Goal: Task Accomplishment & Management: Complete application form

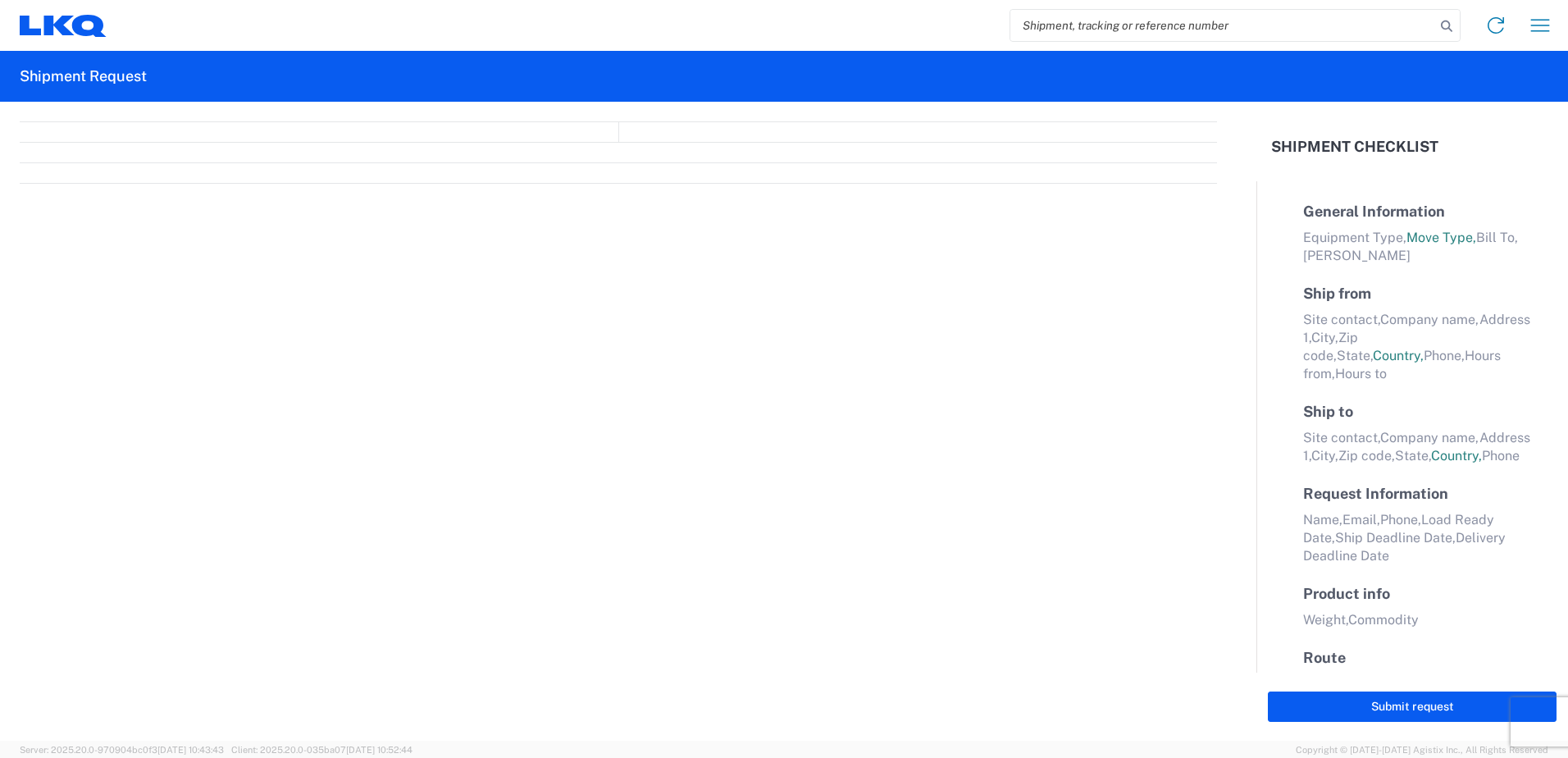
select select "FULL"
select select "LBS"
select select "IN"
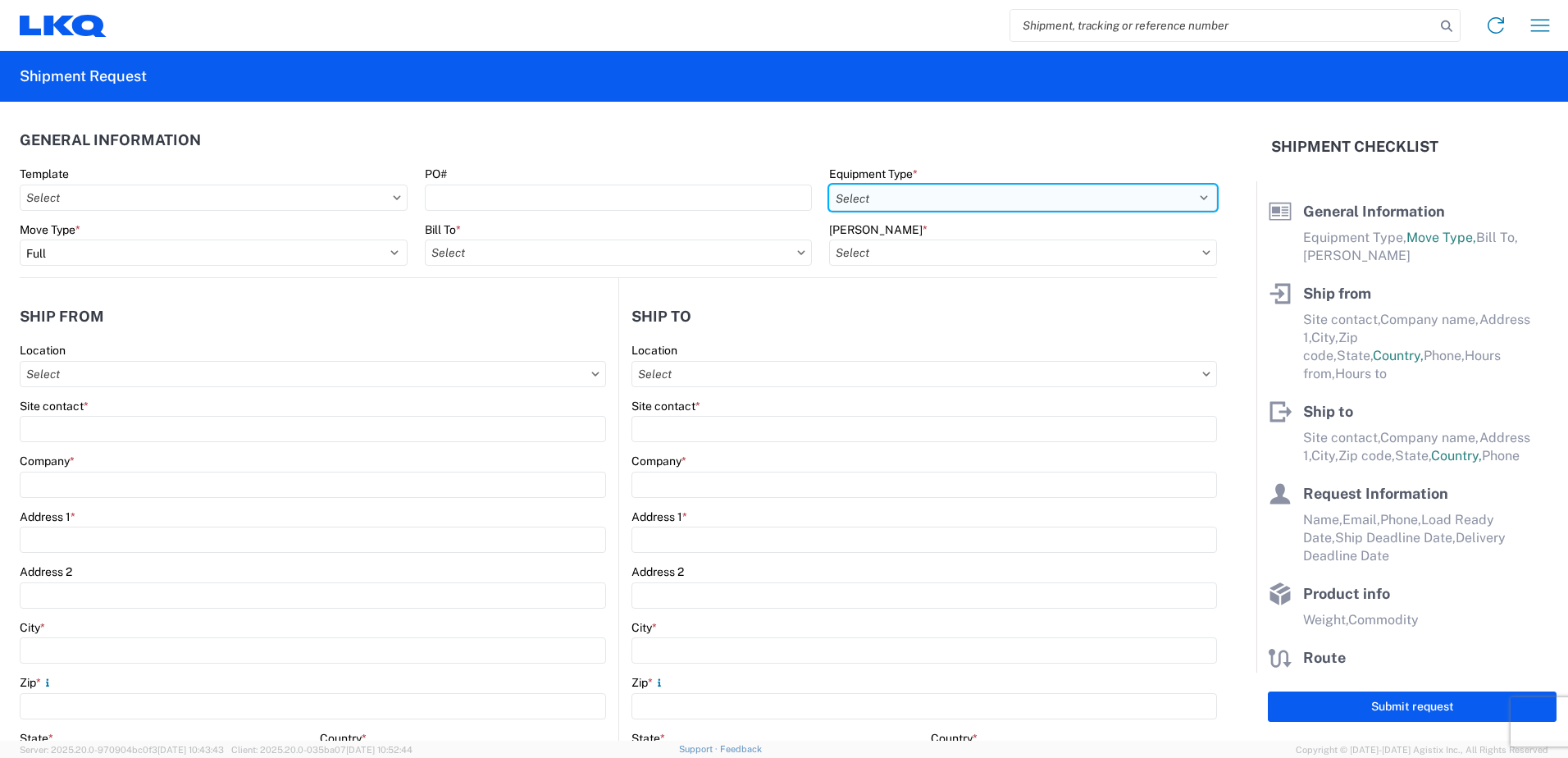
click at [1177, 204] on select "Select 53’ Dry Van Flatbed Dropdeck (van) Lowboy (flatbed) Rail" at bounding box center [1023, 197] width 388 height 26
select select "STDV"
click at [829, 184] on select "Select 53’ Dry Van Flatbed Dropdeck (van) Lowboy (flatbed) Rail" at bounding box center [1023, 197] width 388 height 26
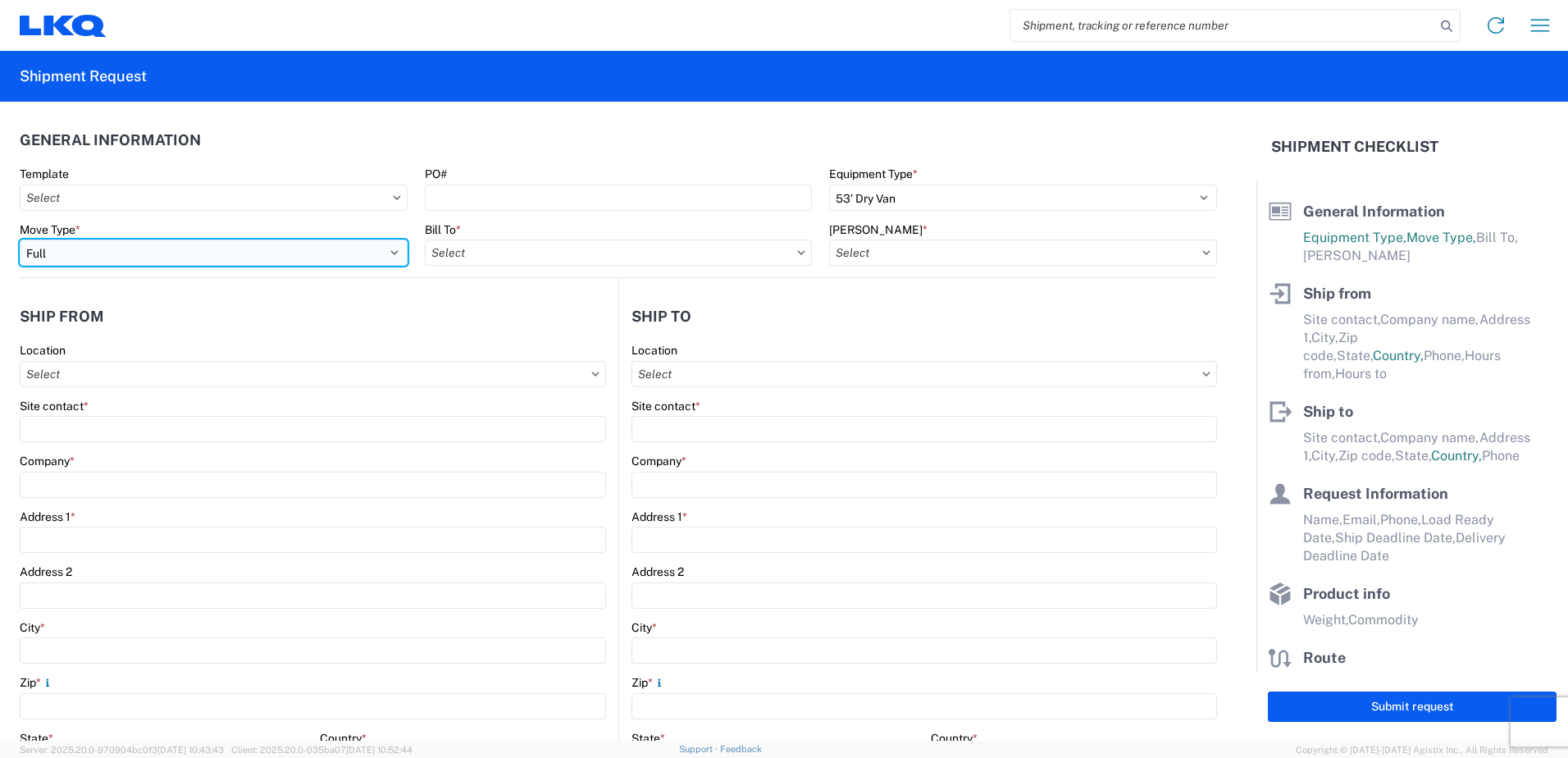
click at [219, 257] on select "Select Full Partial TL" at bounding box center [214, 253] width 388 height 26
click at [20, 240] on select "Select Full Partial TL" at bounding box center [214, 253] width 388 height 26
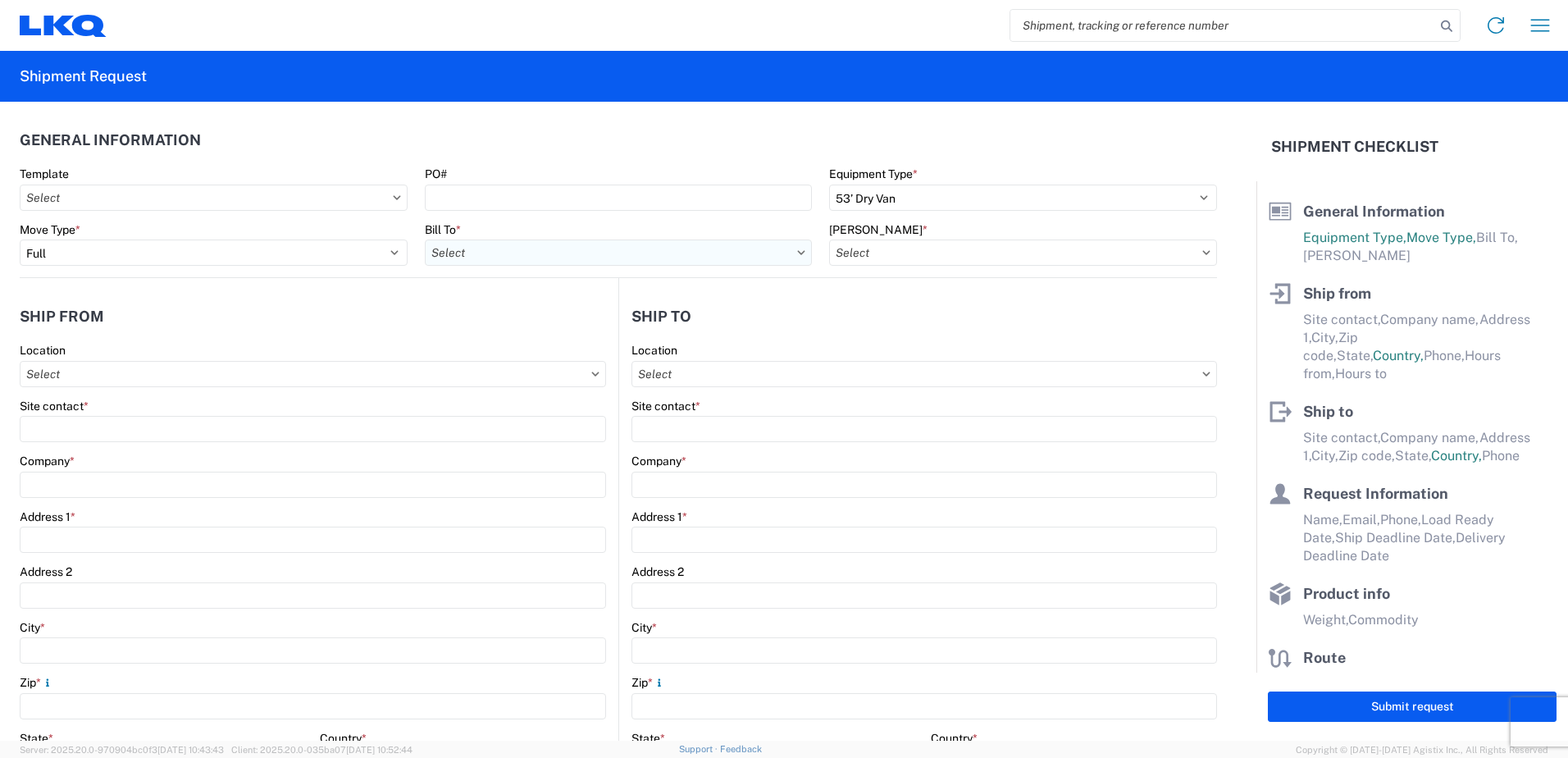
click at [636, 244] on input "text" at bounding box center [619, 253] width 388 height 26
type input "1760"
click at [594, 331] on div "1760 - LKQ Best Core" at bounding box center [568, 325] width 287 height 26
type input "1760 - LKQ Best Core"
click at [1202, 250] on icon at bounding box center [1206, 253] width 8 height 5
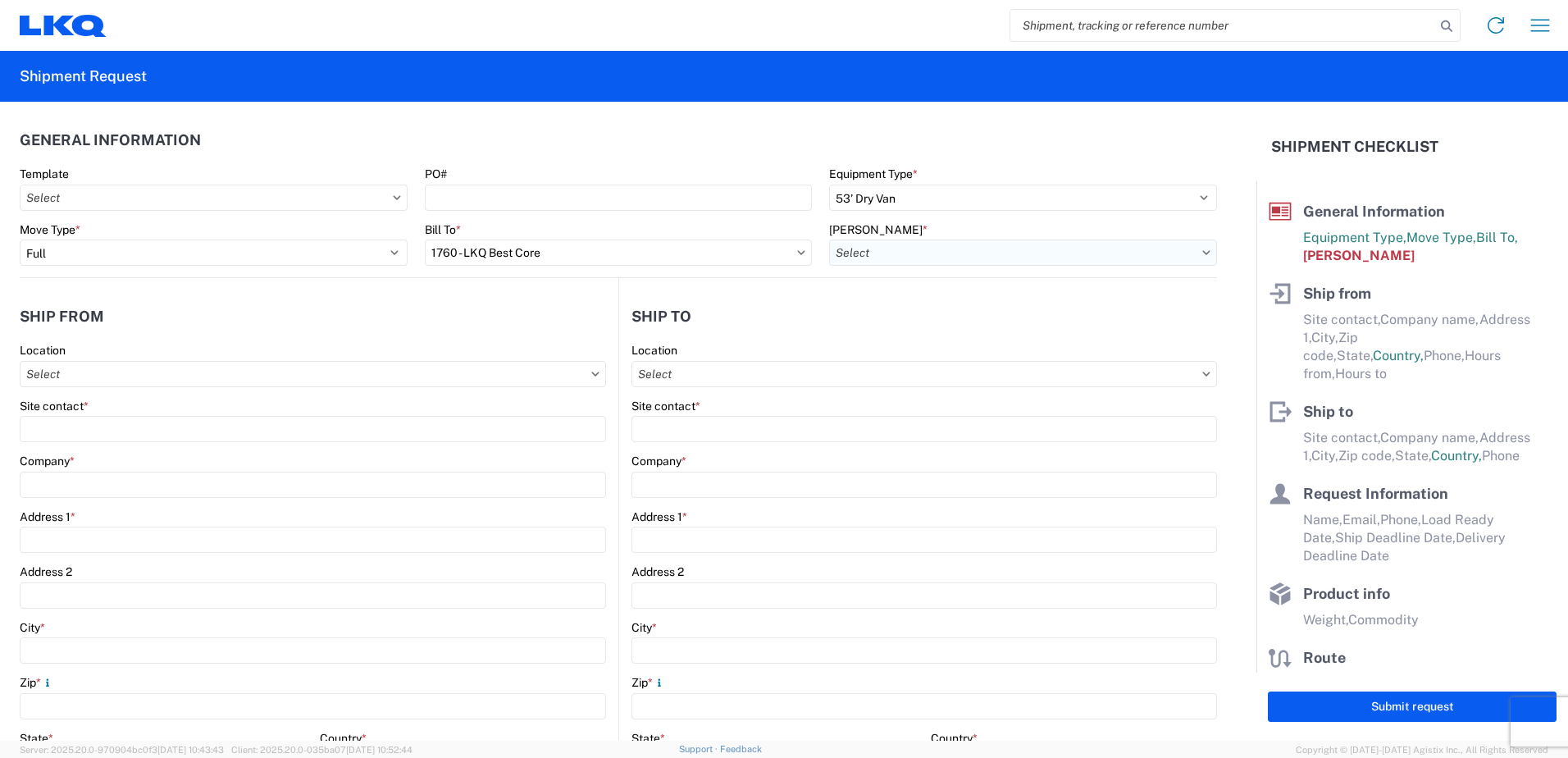
click at [1190, 259] on input "text" at bounding box center [1023, 253] width 388 height 26
type input "1760"
click at [1027, 322] on div "1760-1300-50180-0000 - 1760 Freight In - Cores" at bounding box center [968, 325] width 287 height 26
type input "1760-1300-50180-0000 - 1760 Freight In - Cores"
click at [260, 396] on agx-form-control-wrapper-v2 "Location" at bounding box center [313, 370] width 587 height 56
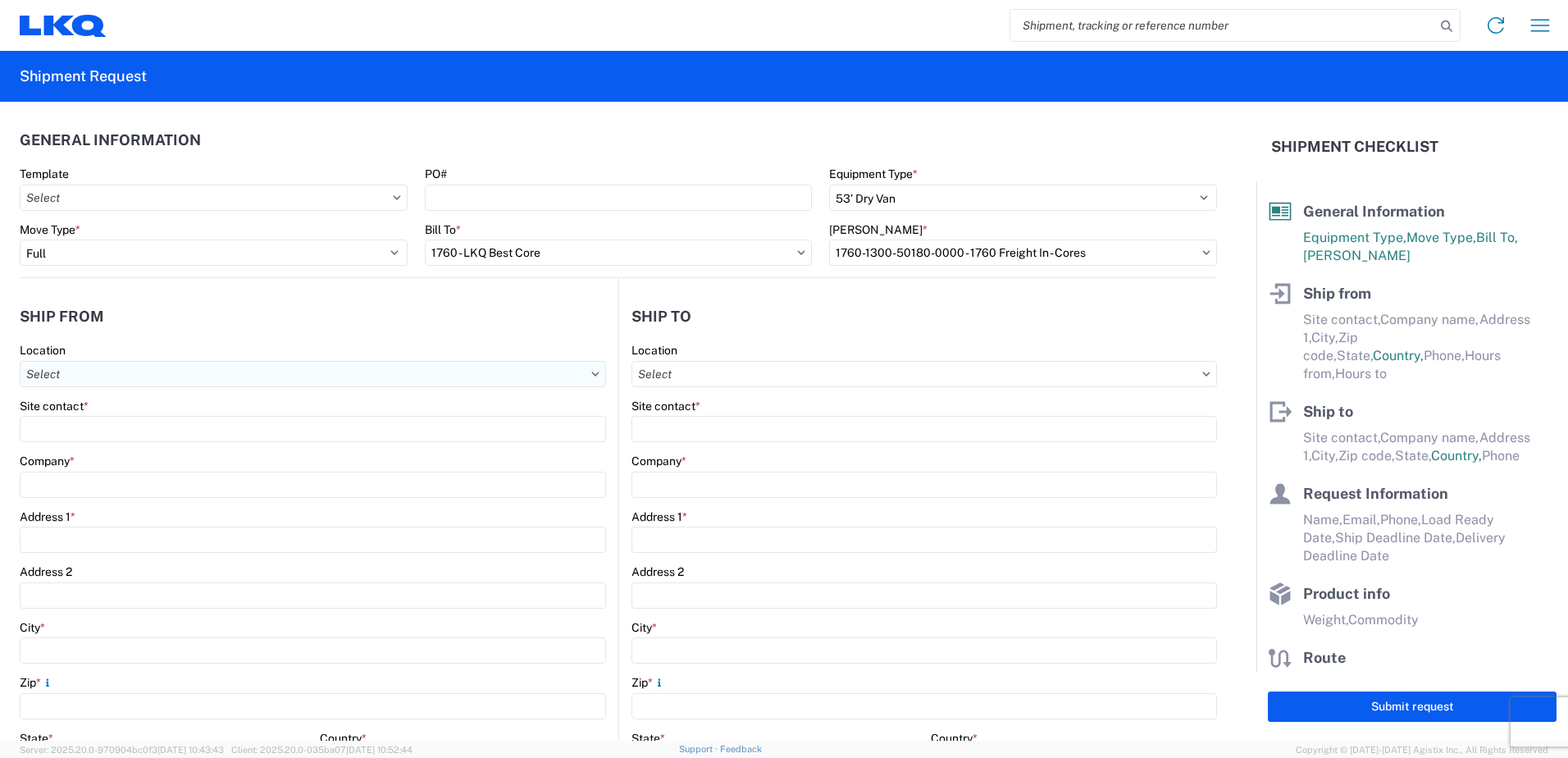
click at [256, 376] on input "text" at bounding box center [313, 374] width 587 height 26
type input "1157"
click at [210, 442] on div "1157 - LKQ [GEOGRAPHIC_DATA]" at bounding box center [167, 447] width 287 height 26
type input "1157 - LKQ [GEOGRAPHIC_DATA]"
type input "LKQ Corporation"
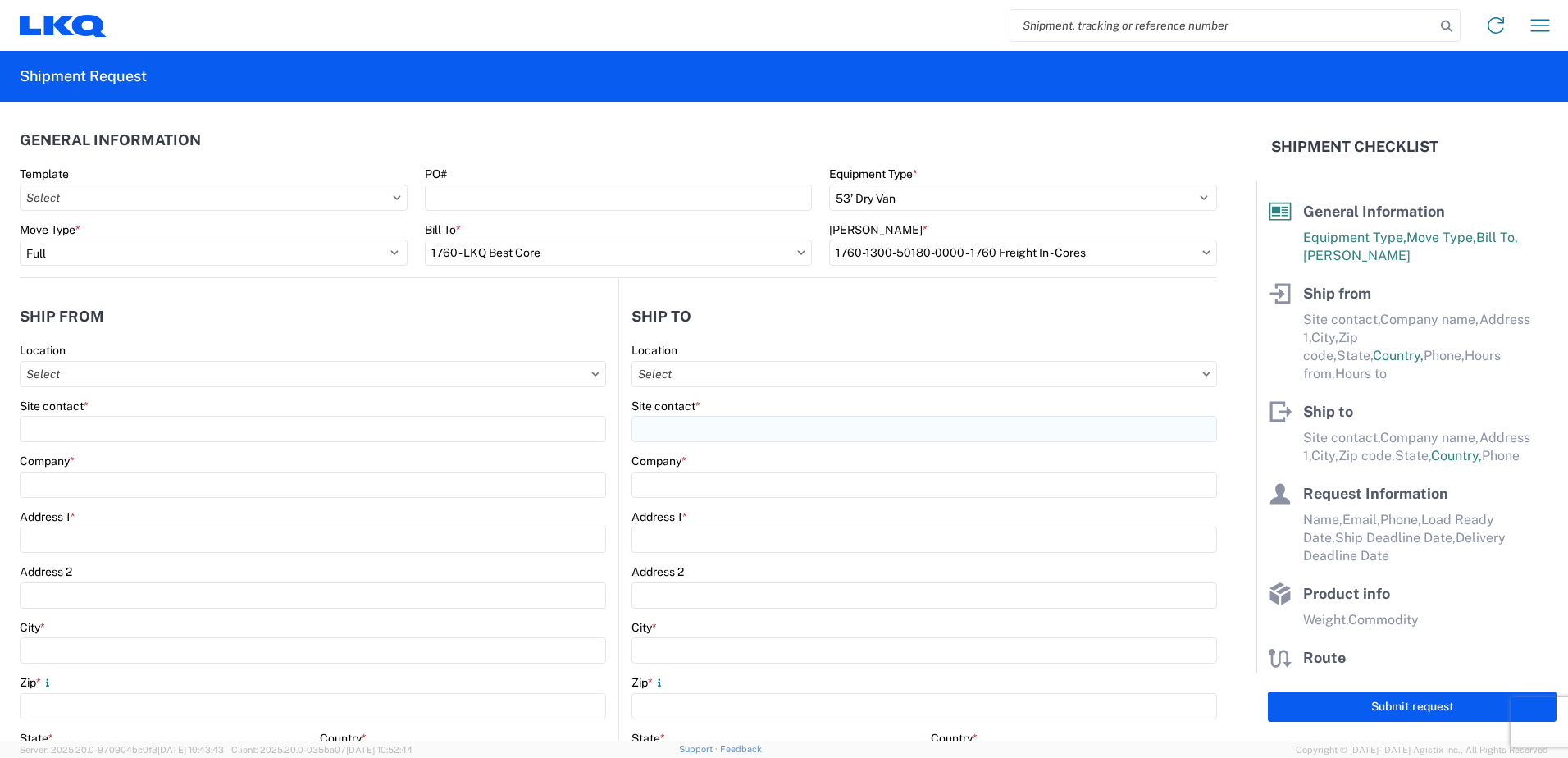
type input "[STREET_ADDRESS][PERSON_NAME]"
type input "[GEOGRAPHIC_DATA]"
type input "38141"
select select "TN"
select select "US"
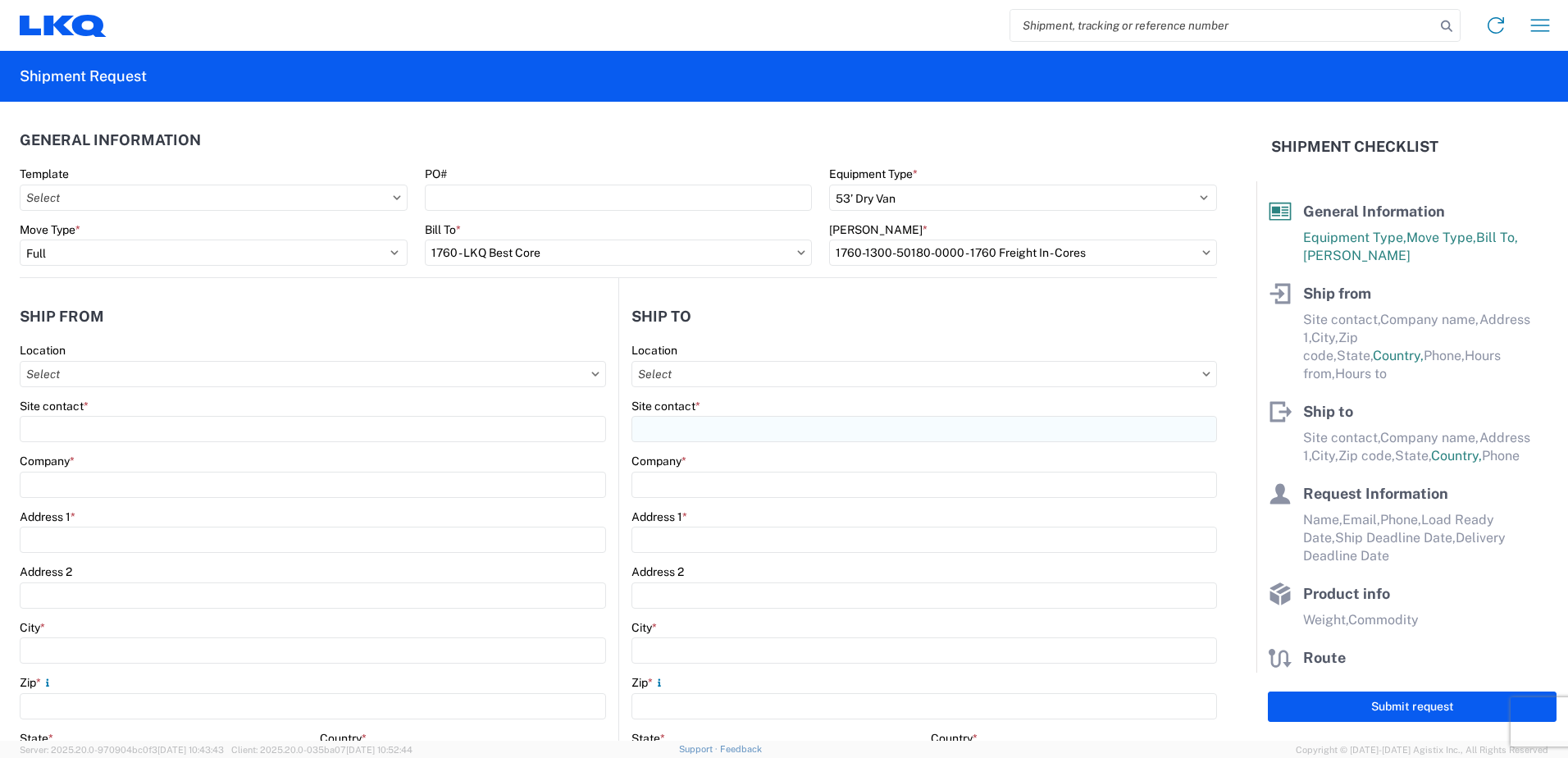
type input "[PHONE_NUMBER]"
type input "07:00"
type input "17:00"
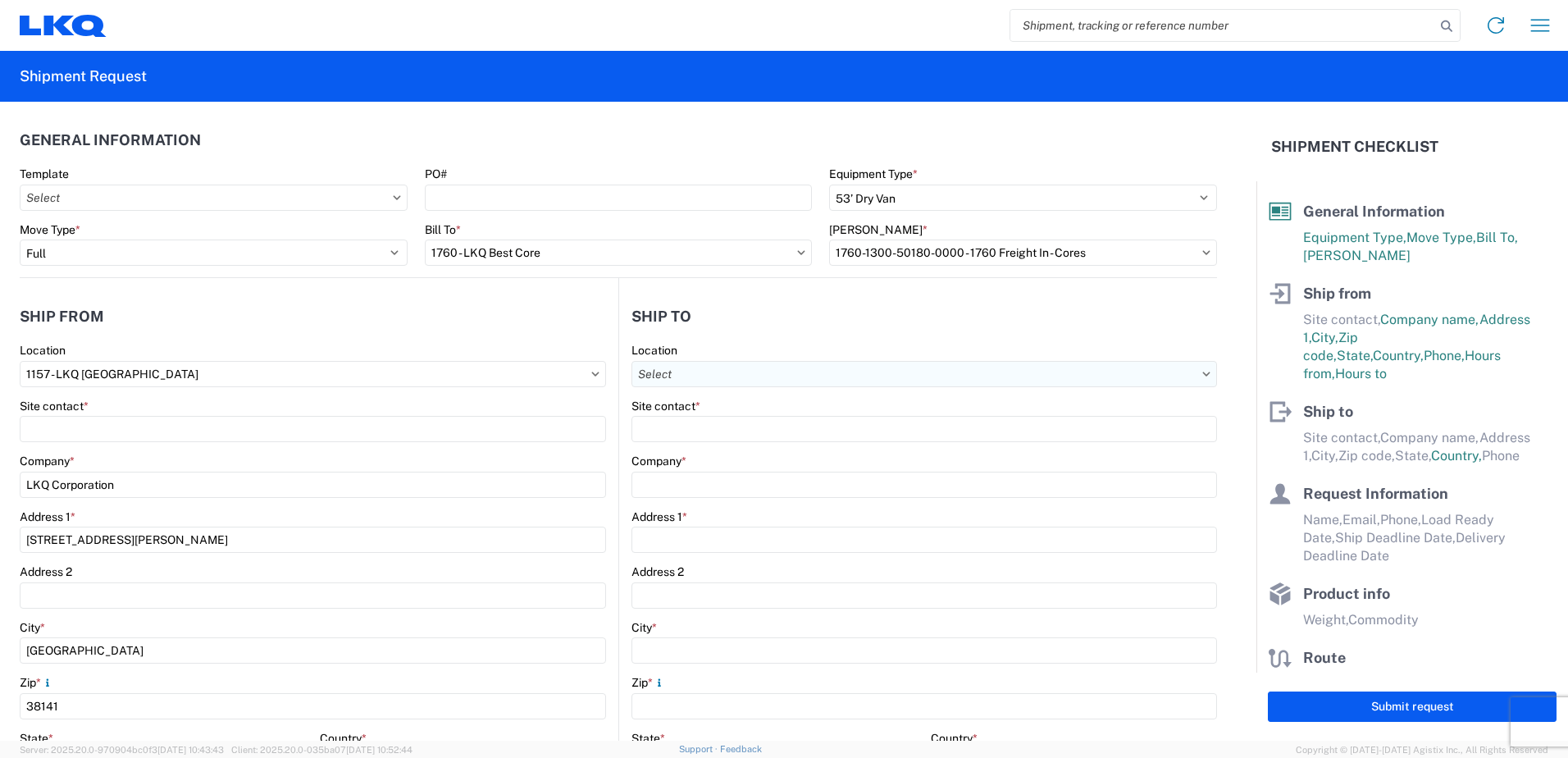
click at [746, 381] on input "text" at bounding box center [925, 374] width 586 height 26
type input "1760"
click at [729, 455] on div "1760 - LKQ Best Core" at bounding box center [774, 447] width 287 height 26
type input "1760 - LKQ Best Core"
type input "LKQ Corporation"
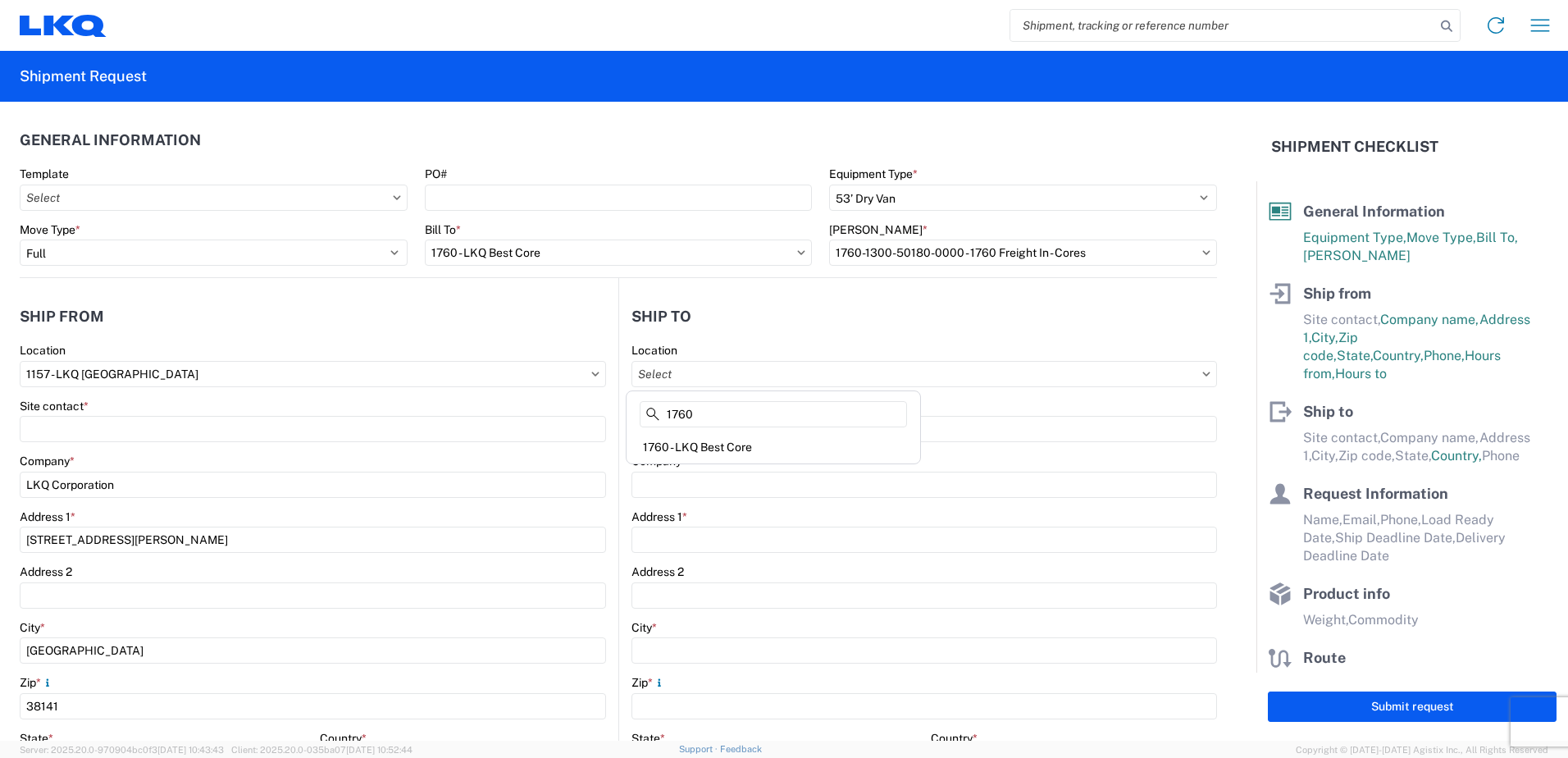
type input "[STREET_ADDRESS]"
type input "[GEOGRAPHIC_DATA]"
type input "77038"
select select "US"
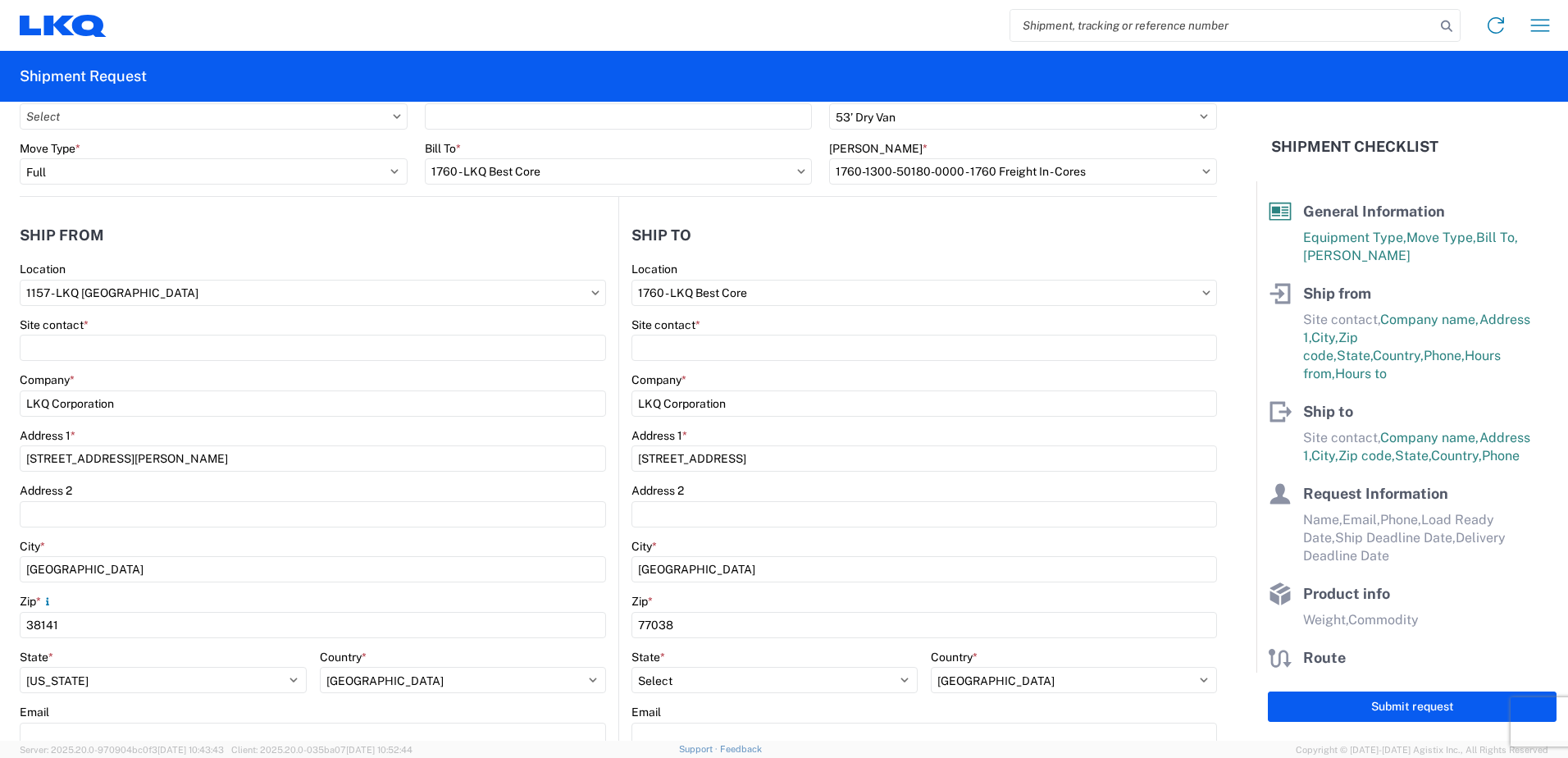
scroll to position [82, 0]
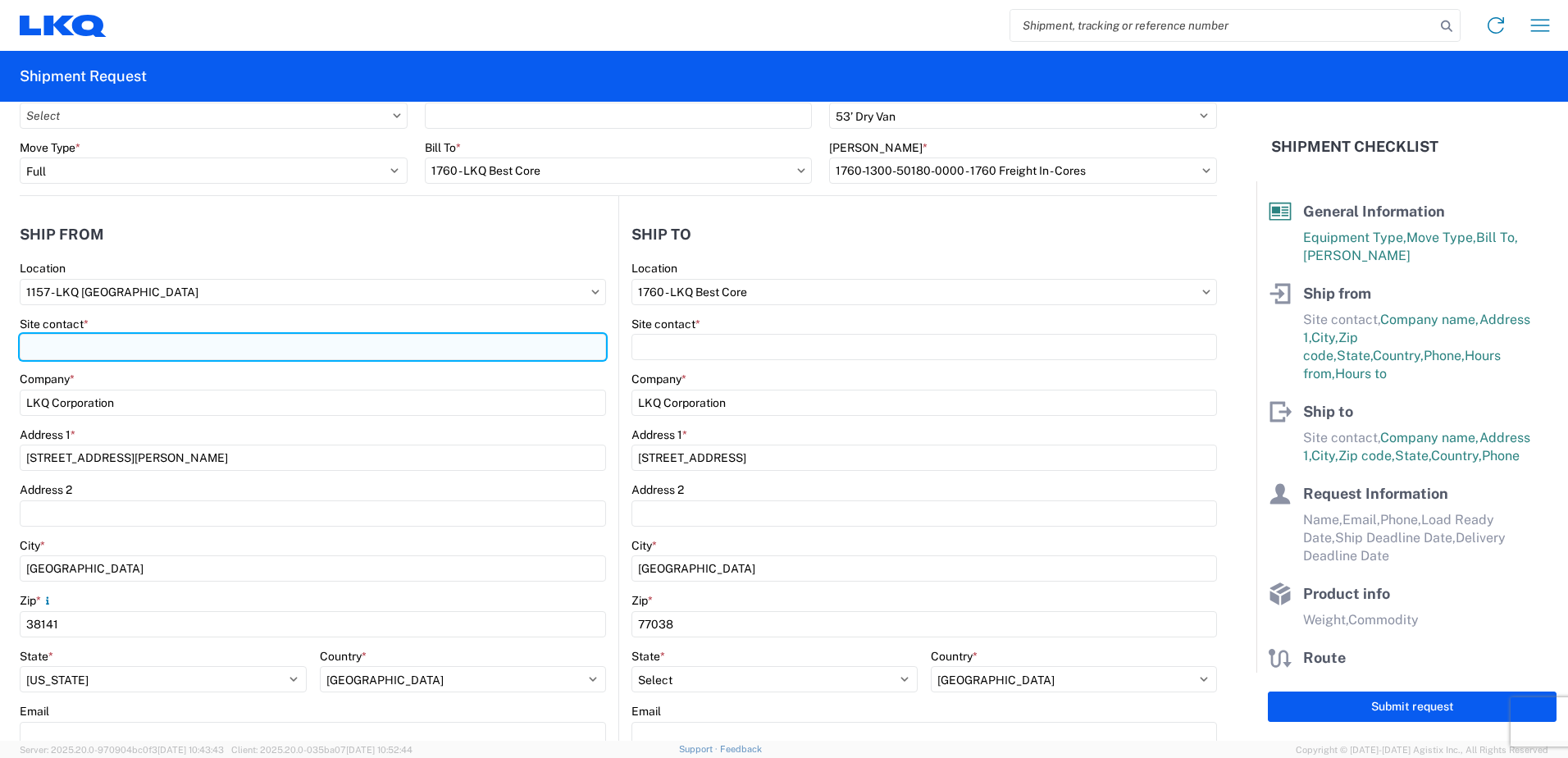
click at [218, 357] on input "Site contact *" at bounding box center [313, 347] width 587 height 26
type input "[PERSON_NAME]"
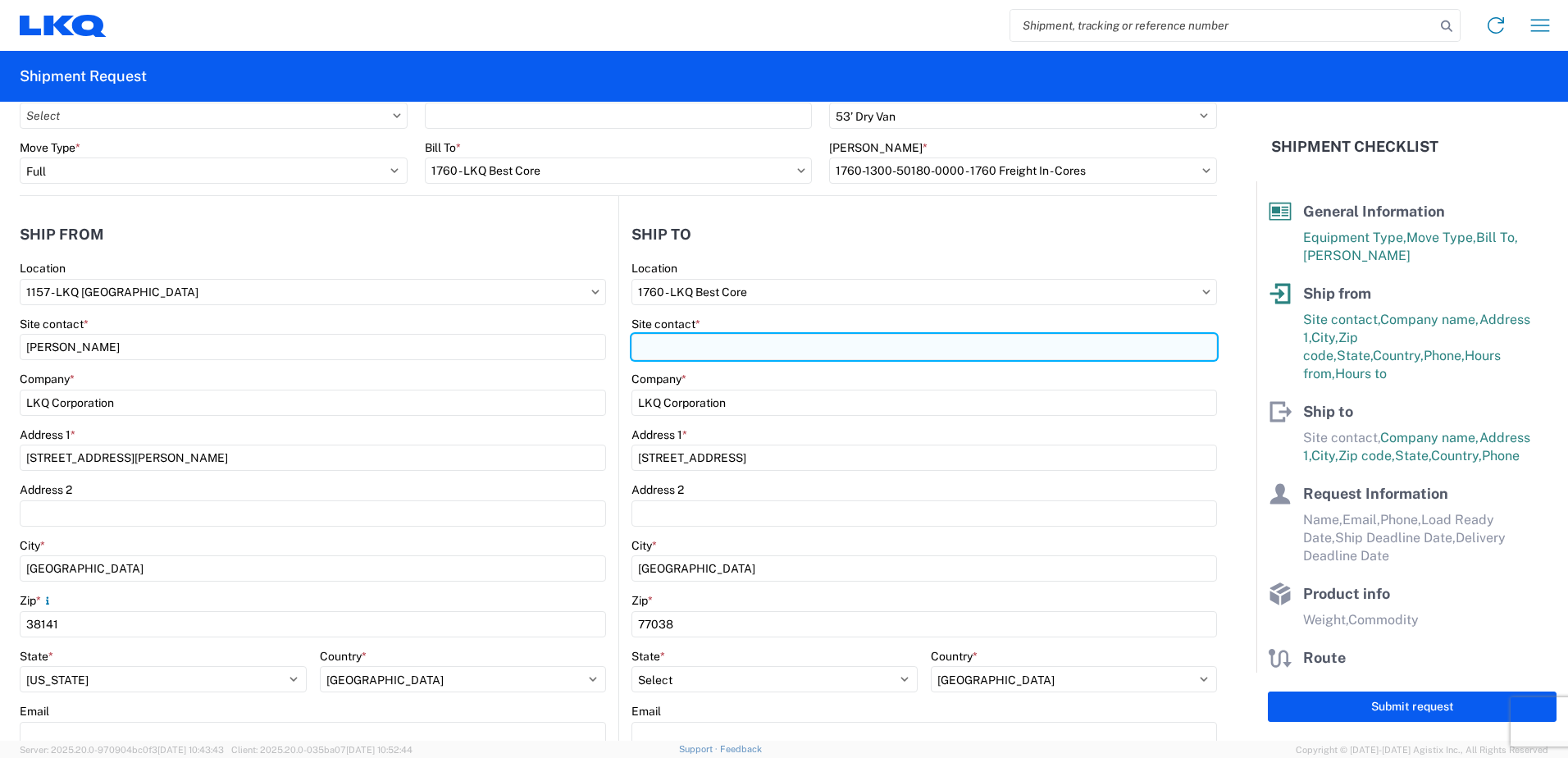
click at [689, 352] on input "Site contact *" at bounding box center [925, 347] width 586 height 26
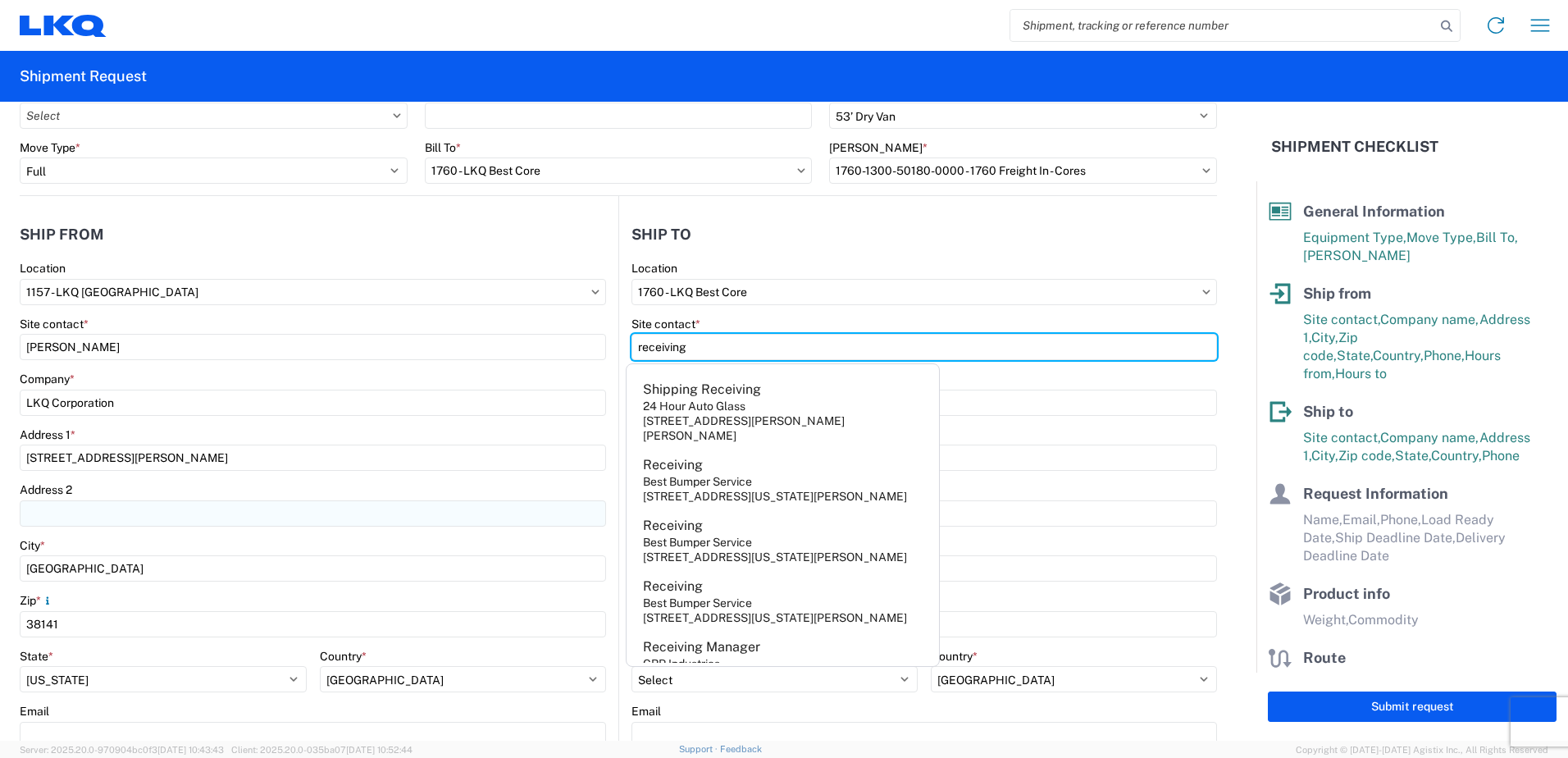
type input "receiving"
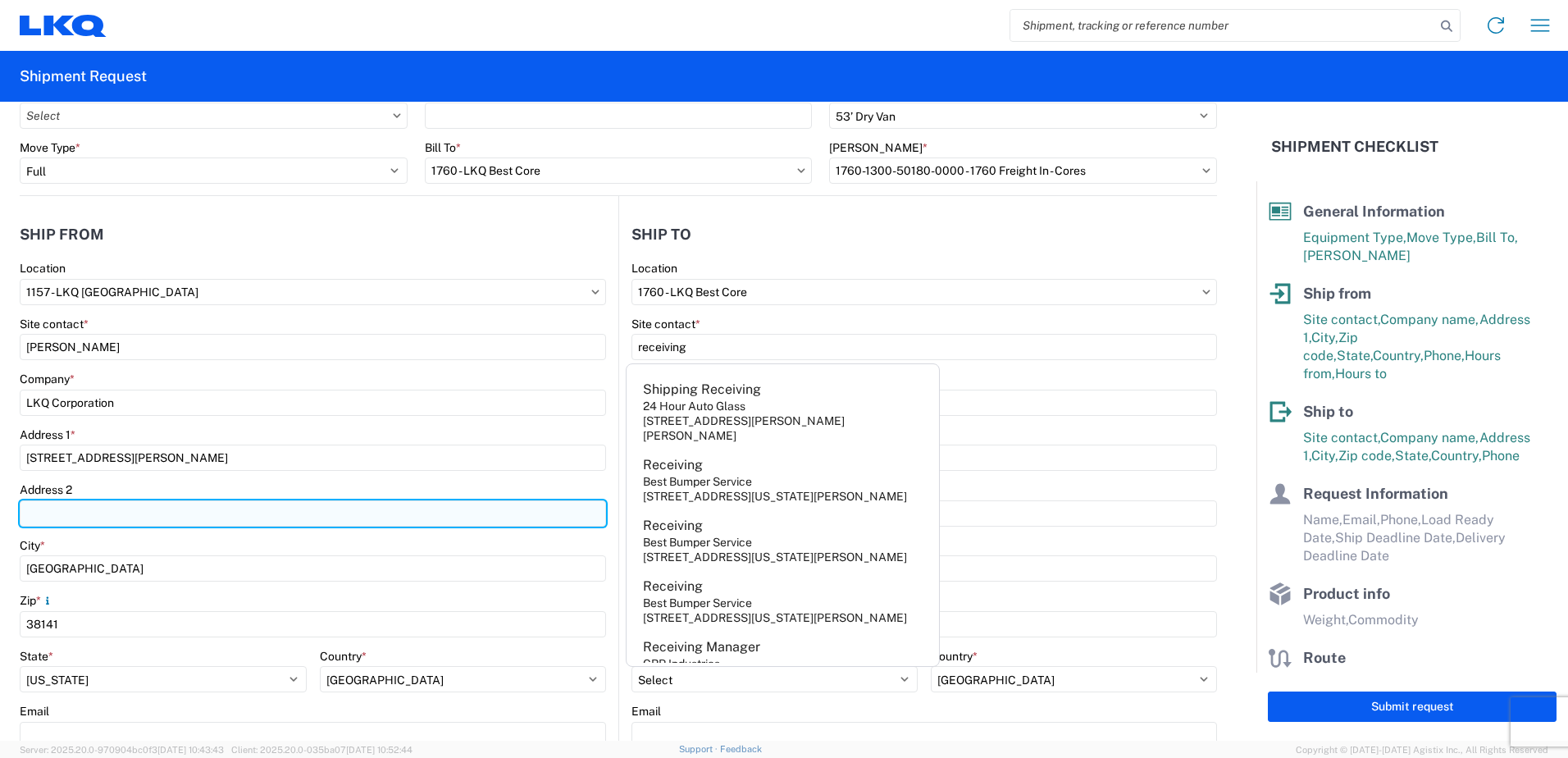
click at [320, 514] on input "Address 2" at bounding box center [313, 514] width 587 height 26
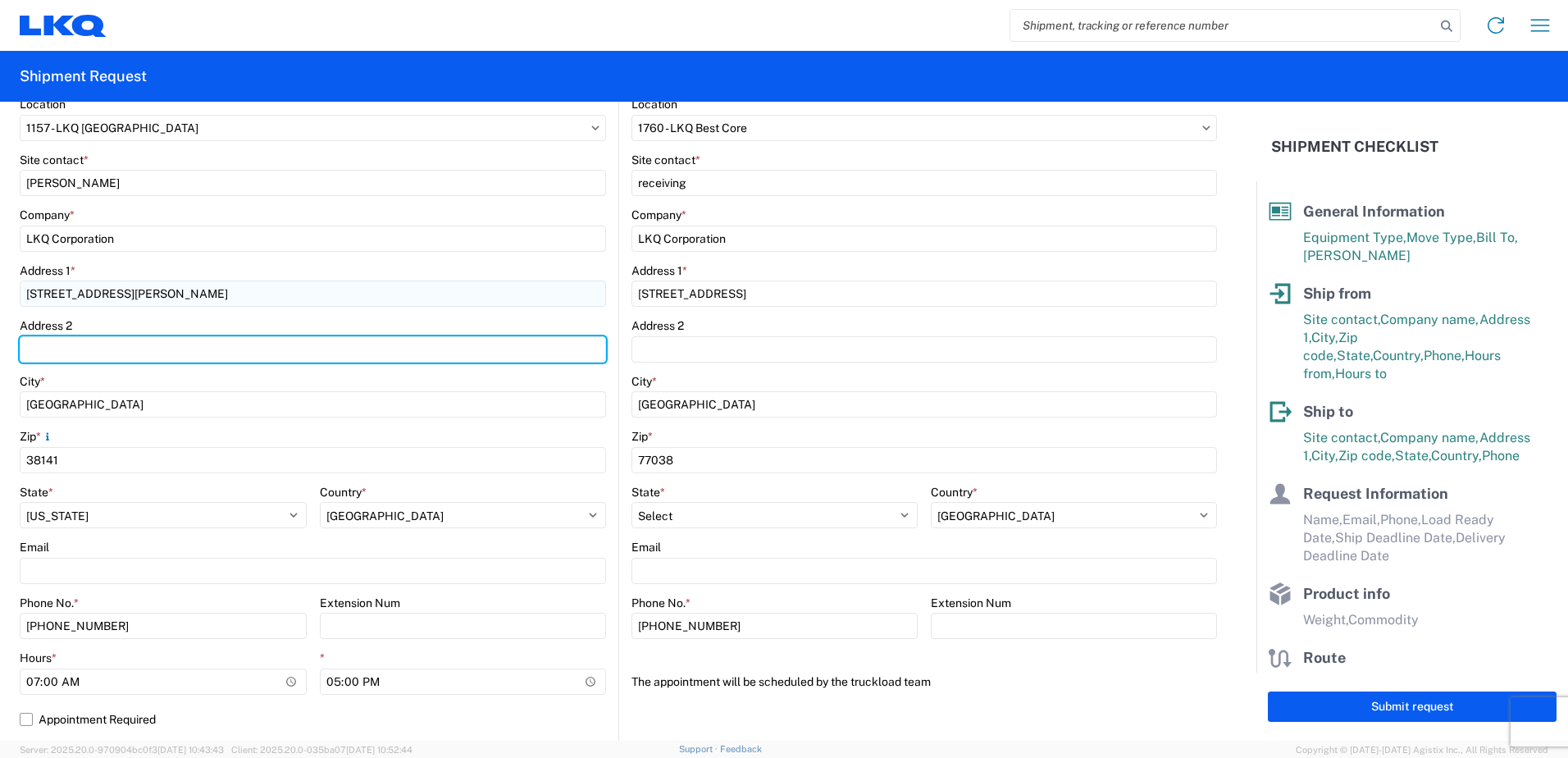
scroll to position [328, 0]
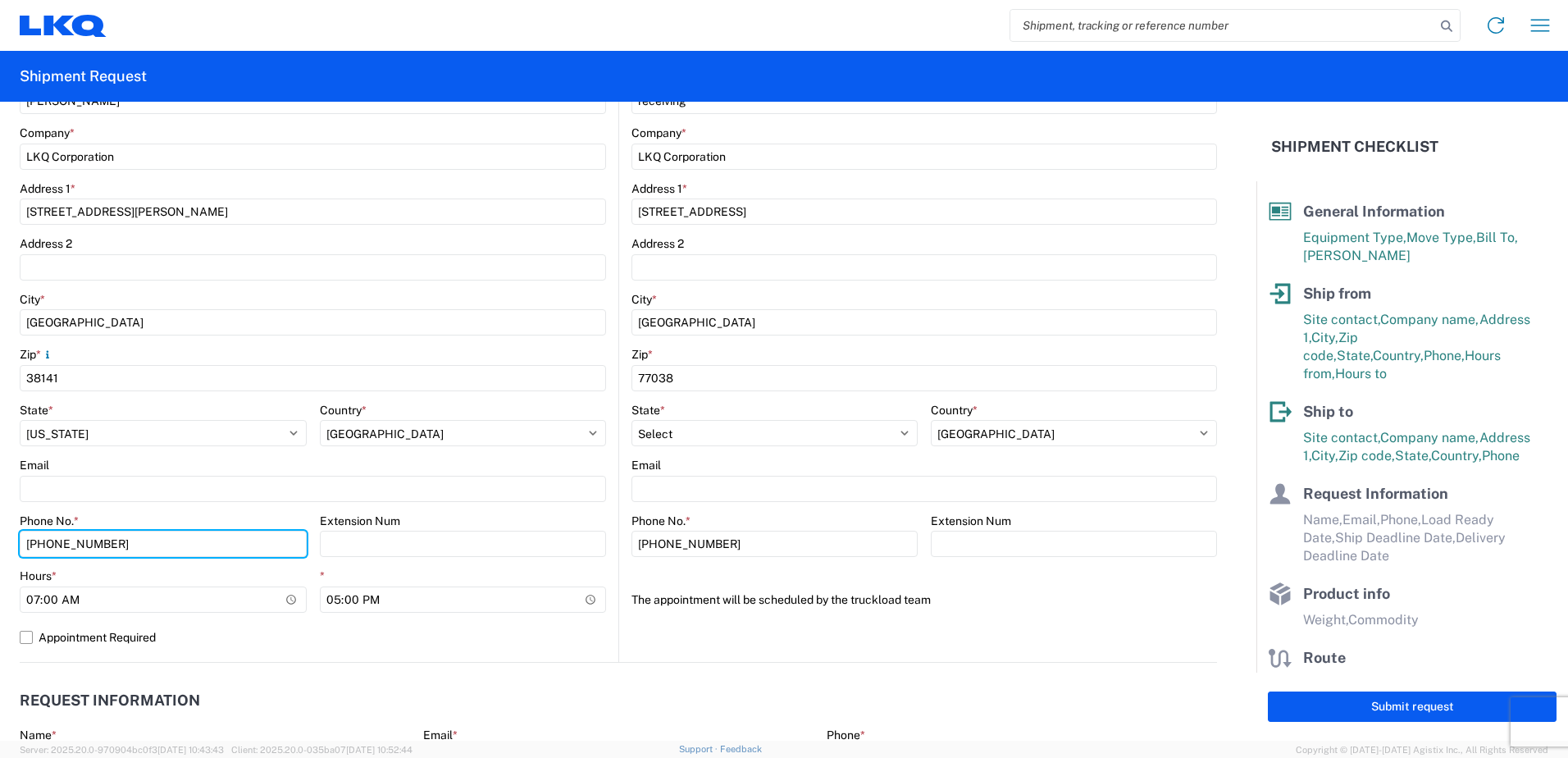
drag, startPoint x: 116, startPoint y: 544, endPoint x: -8, endPoint y: 535, distance: 124.3
click at [0, 535] on html "Home Shipment request Shipment tracking Shipment Request General Information Te…" at bounding box center [784, 379] width 1568 height 758
type input "[PHONE_NUMBER]"
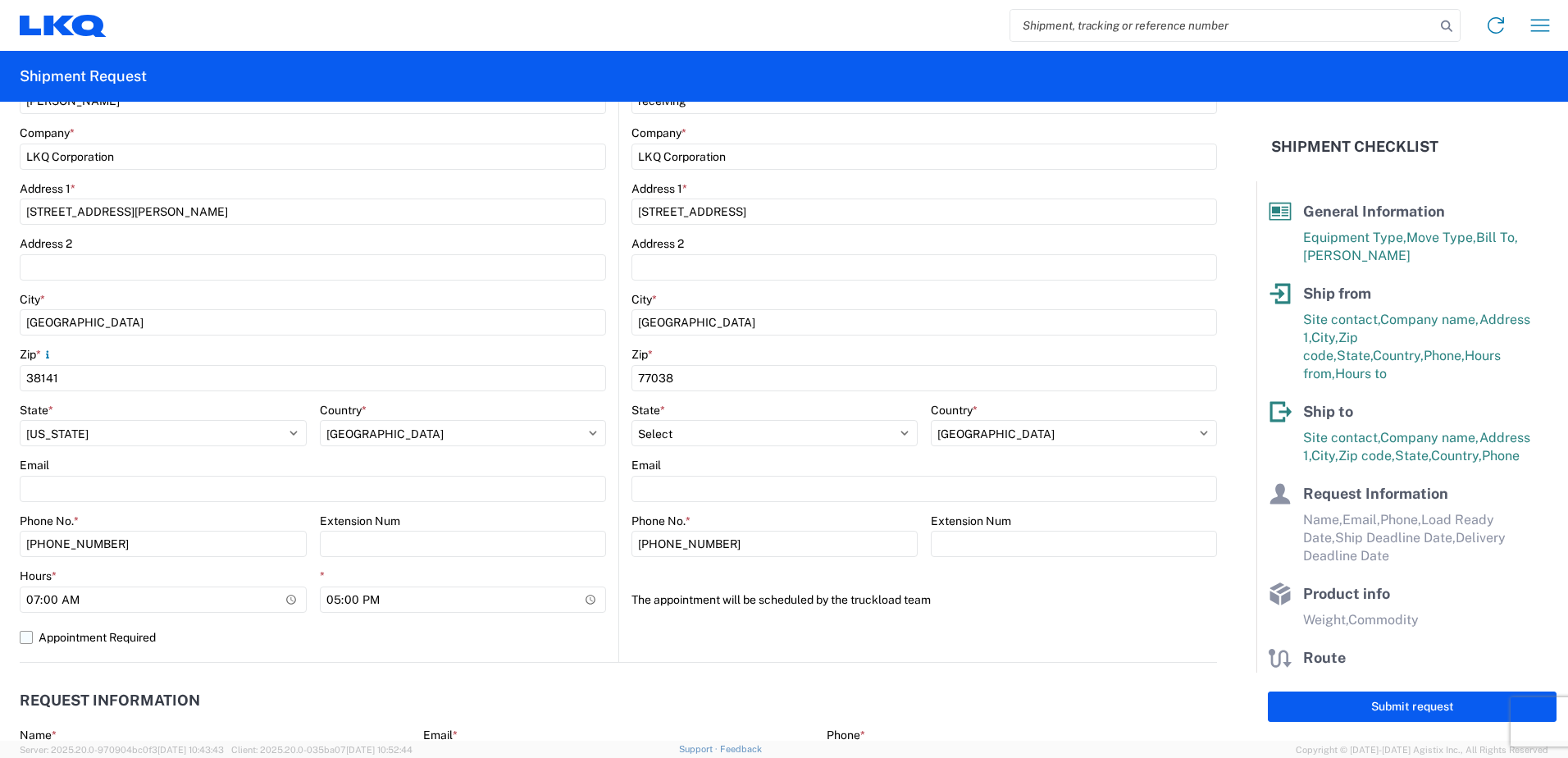
click at [22, 632] on label "Appointment Required" at bounding box center [313, 637] width 587 height 26
click at [0, 0] on input "Appointment Required" at bounding box center [0, 0] width 0 height 0
select select "US"
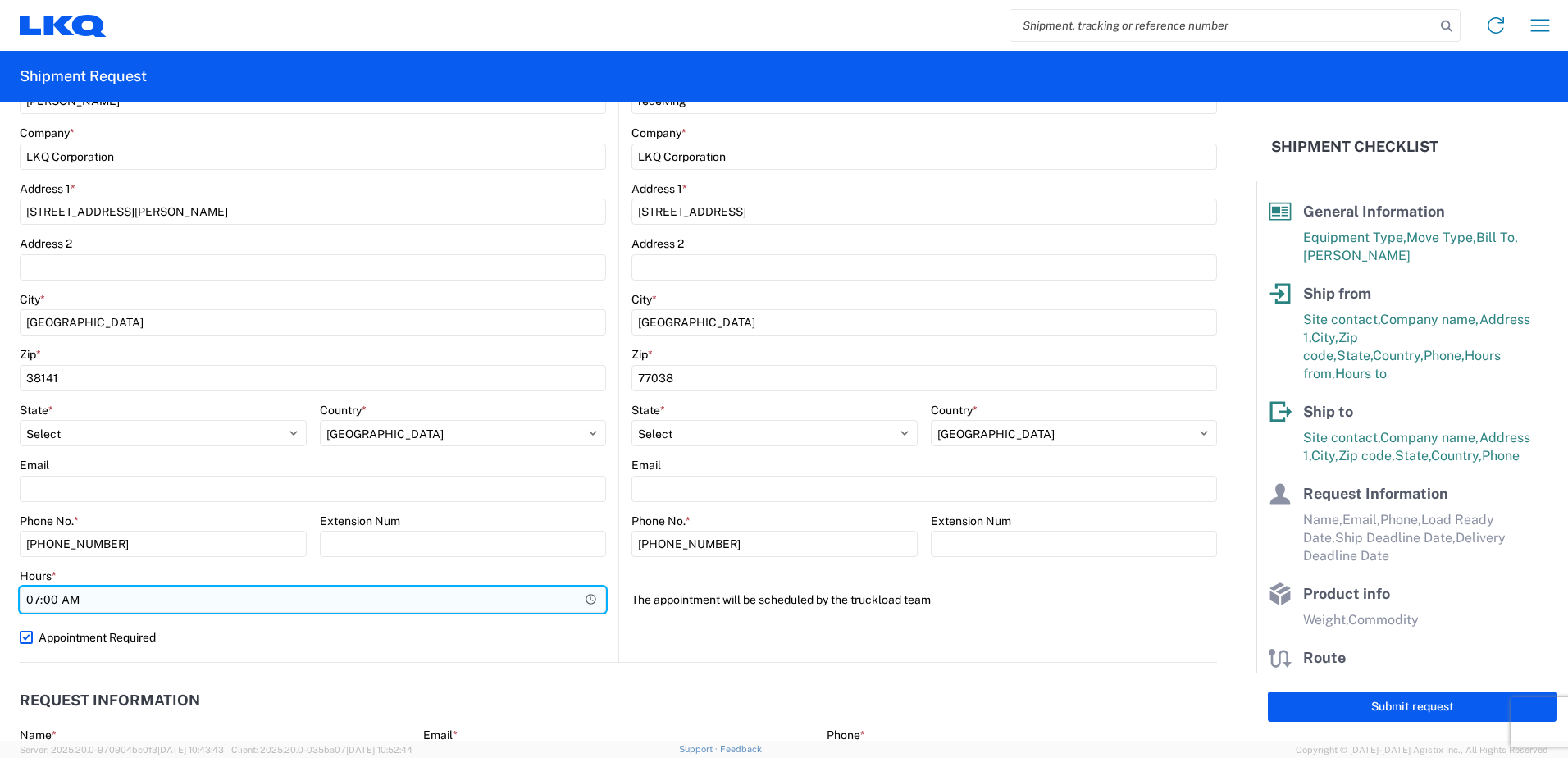
click at [36, 601] on input "07:00" at bounding box center [313, 600] width 587 height 26
type input "09:00"
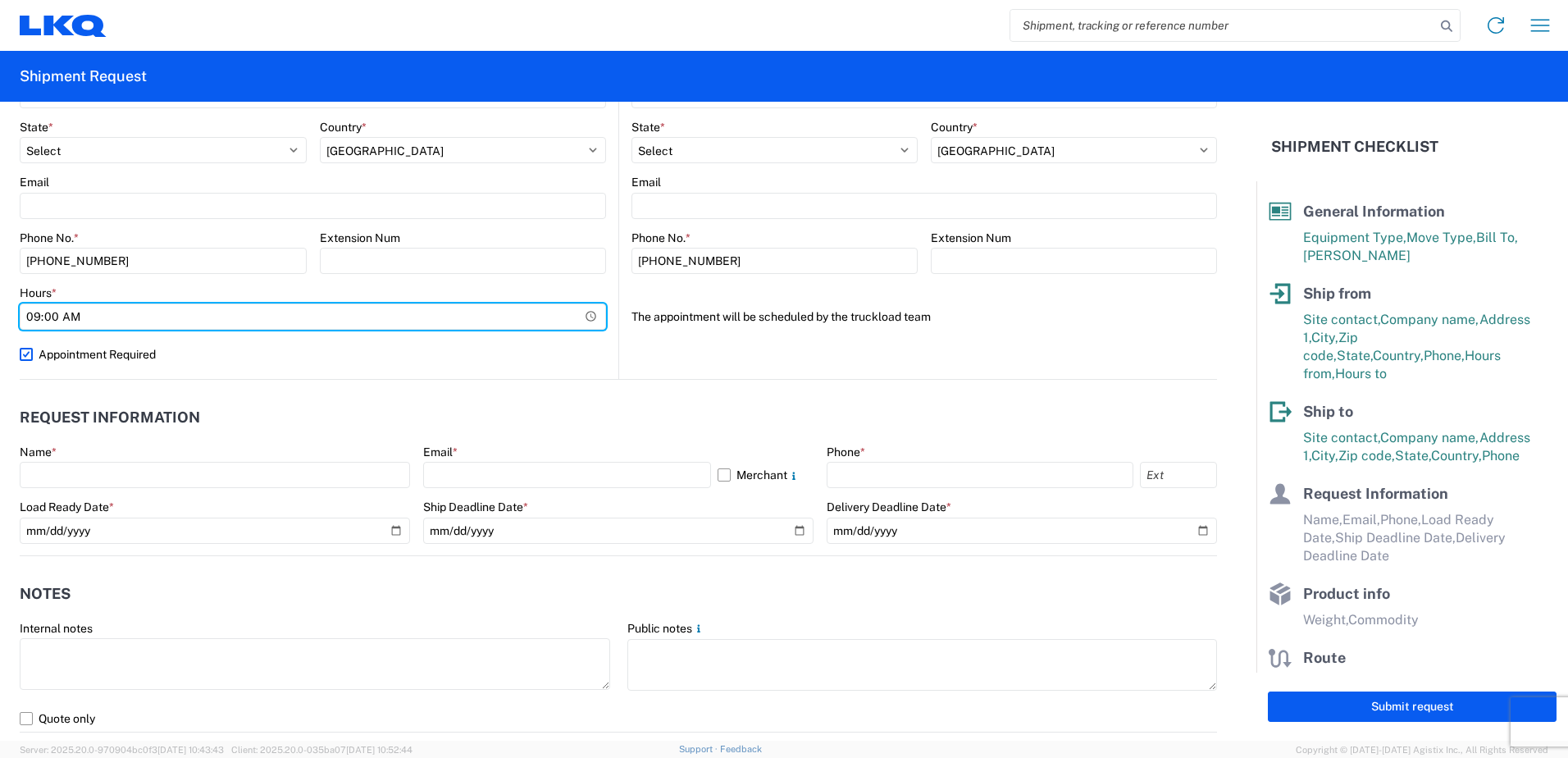
scroll to position [656, 0]
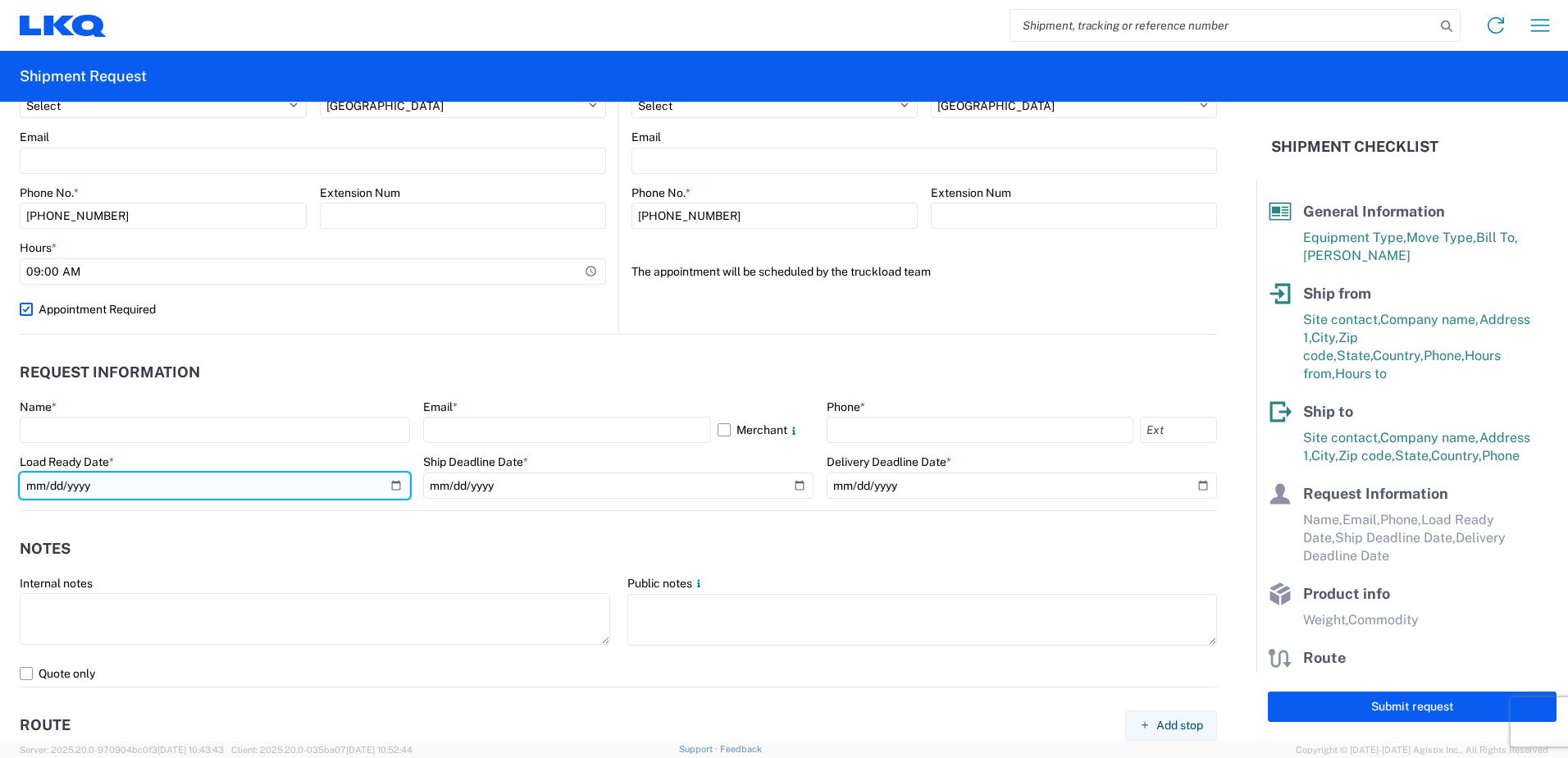
click at [390, 487] on input "date" at bounding box center [215, 485] width 390 height 26
type input "[DATE]"
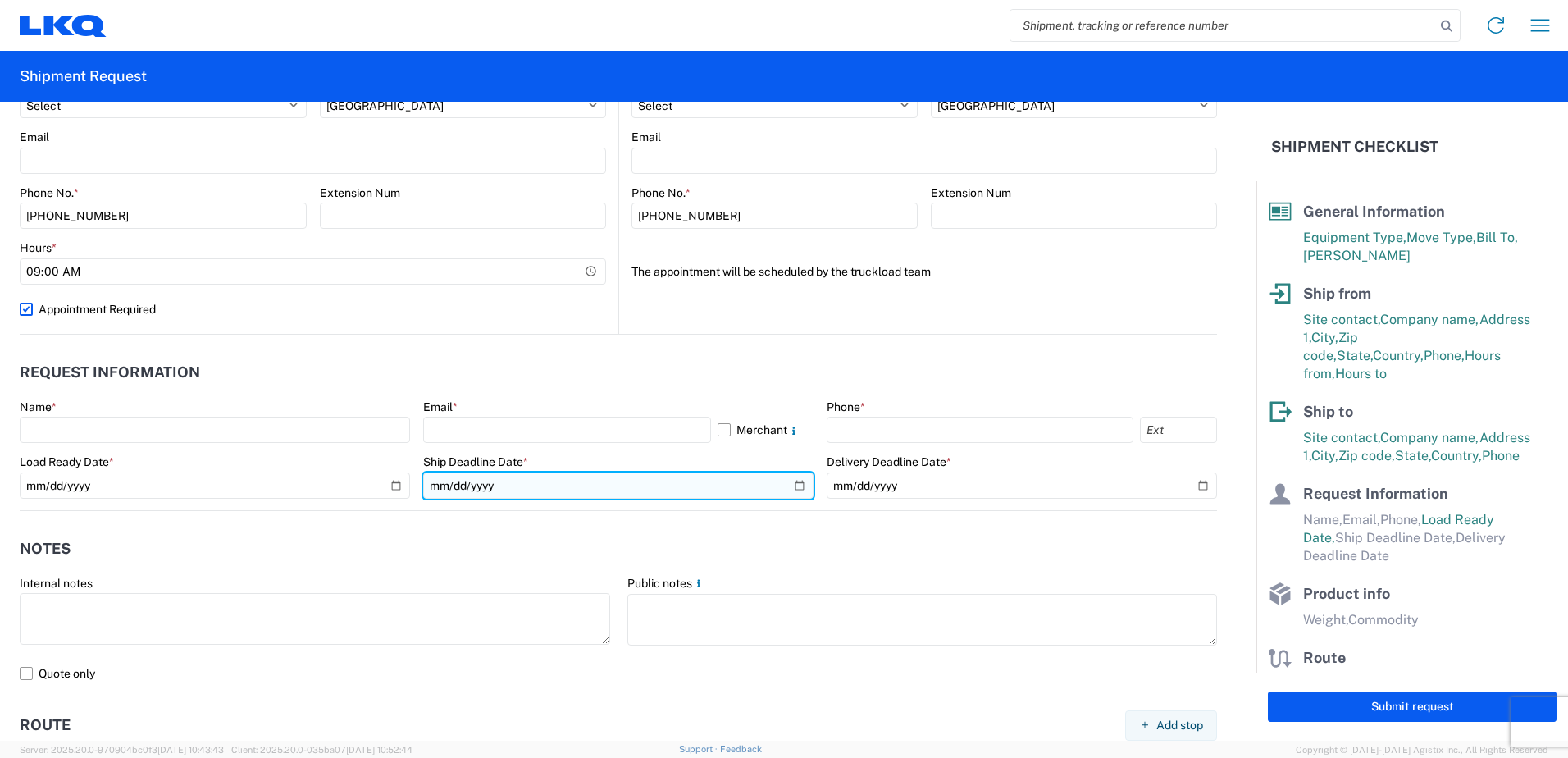
click at [798, 487] on input "date" at bounding box center [618, 485] width 390 height 26
type input "[DATE]"
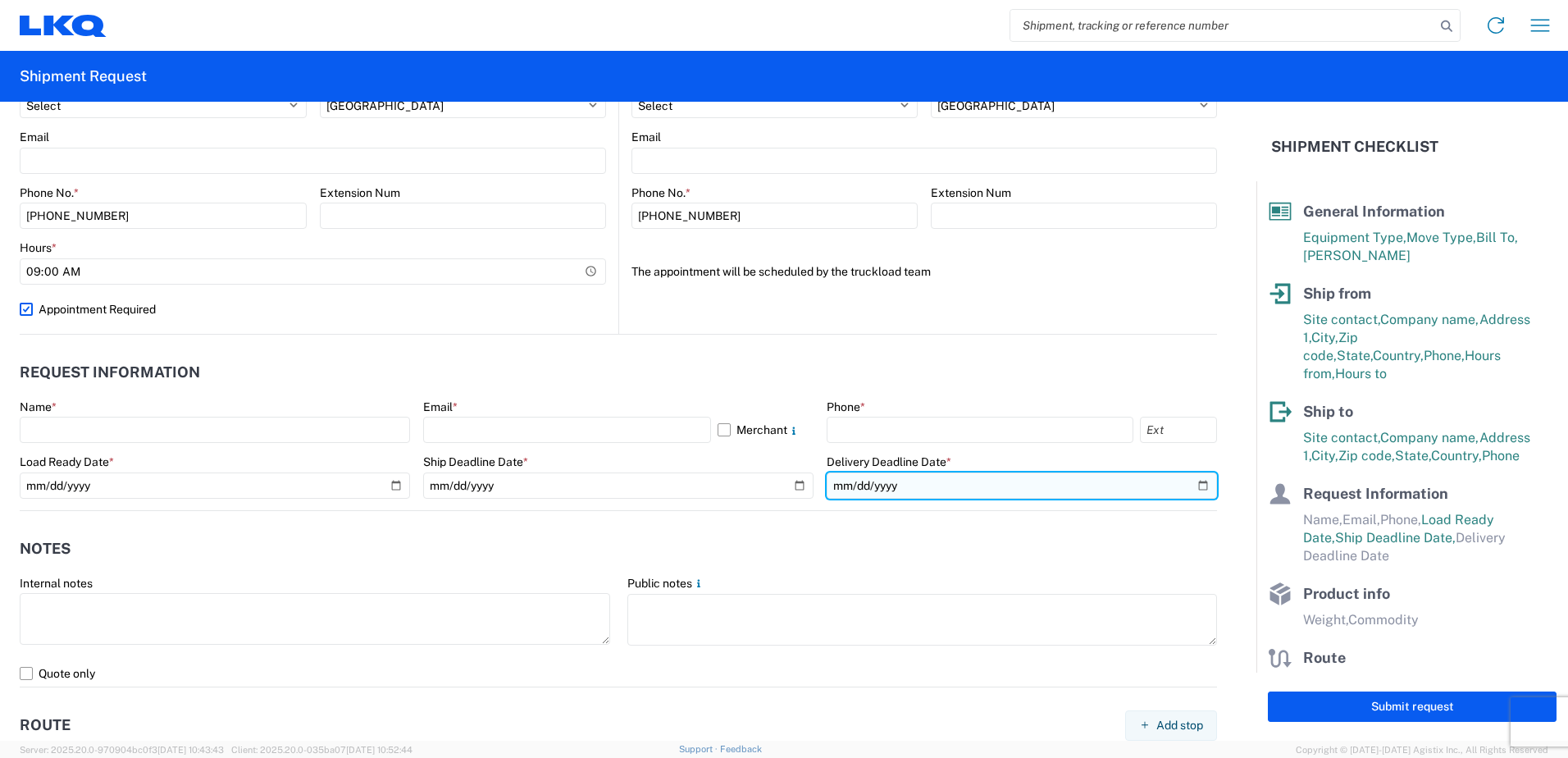
click at [1189, 486] on input "date" at bounding box center [1021, 485] width 390 height 26
click at [959, 482] on input "[DATE]" at bounding box center [1021, 485] width 390 height 26
click at [1186, 479] on input "[DATE]" at bounding box center [1021, 485] width 390 height 26
type input "[DATE]"
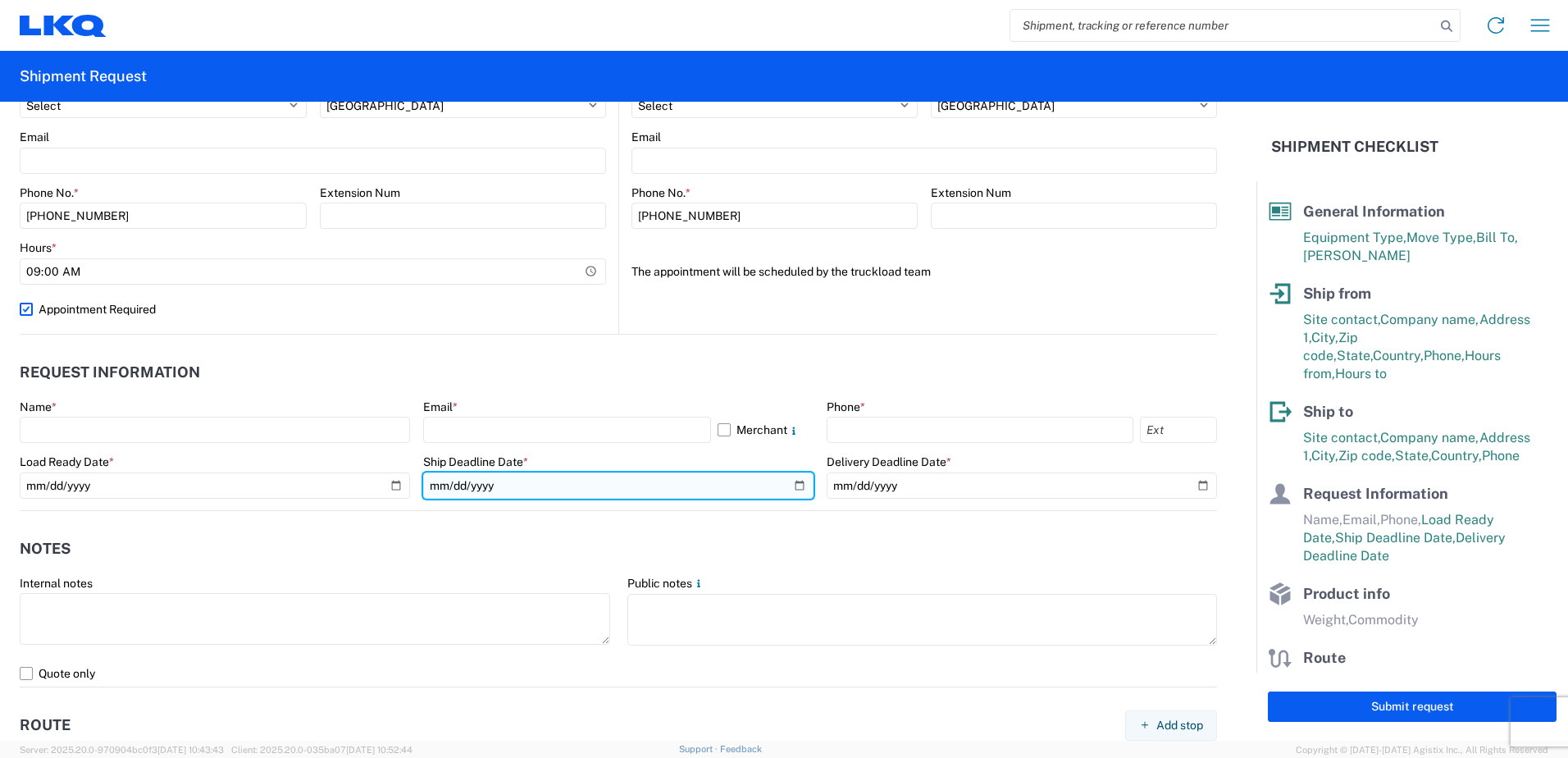
click at [785, 487] on input "[DATE]" at bounding box center [618, 485] width 390 height 26
type input "[DATE]"
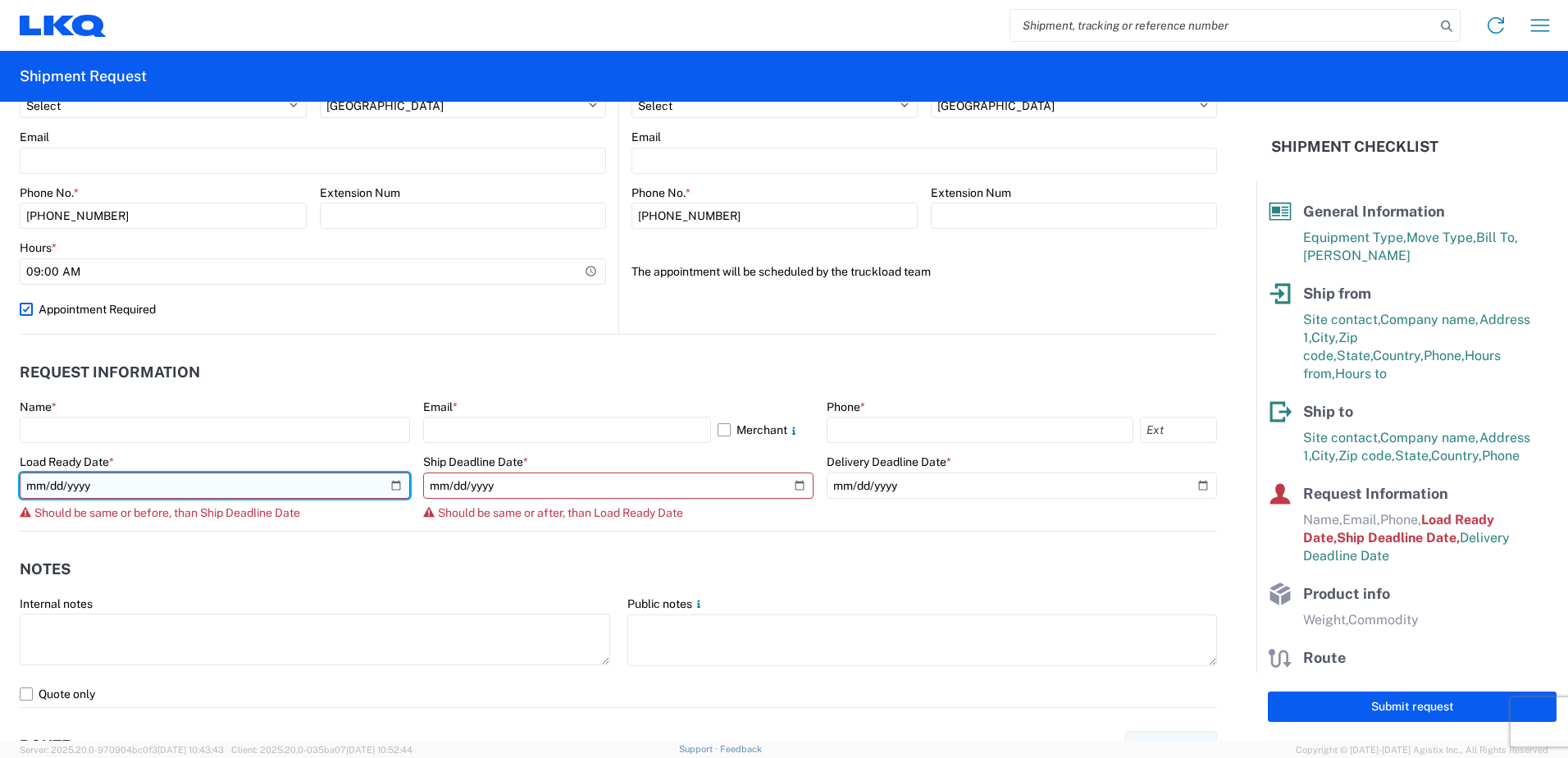
click at [293, 481] on input "[DATE]" at bounding box center [215, 485] width 390 height 26
click at [400, 491] on input "[DATE]" at bounding box center [215, 485] width 390 height 26
click at [393, 489] on input "[DATE]" at bounding box center [215, 485] width 390 height 26
type input "[DATE]"
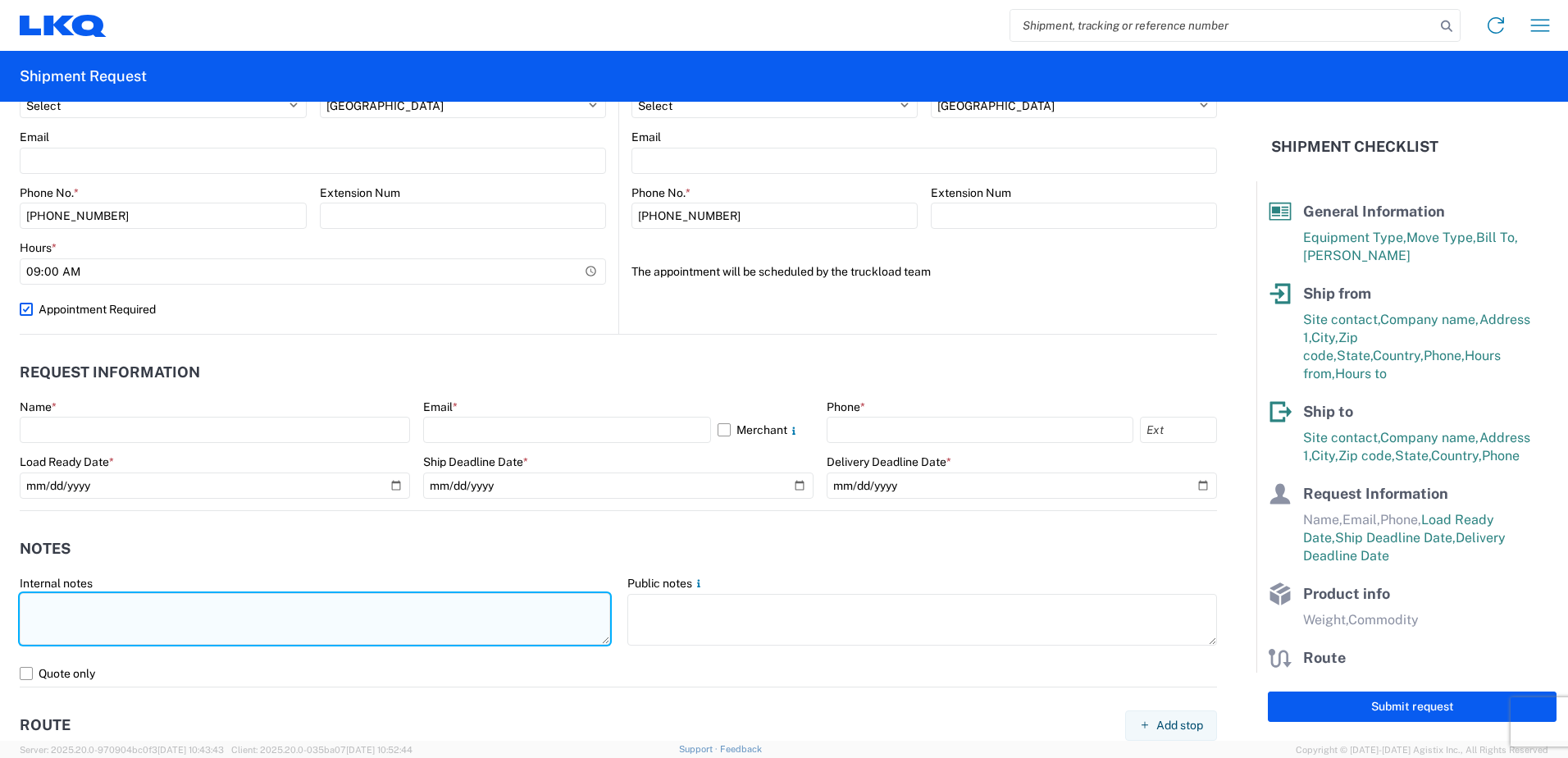
click at [133, 608] on textarea at bounding box center [315, 618] width 590 height 51
drag, startPoint x: 180, startPoint y: 606, endPoint x: 22, endPoint y: 608, distance: 158.0
click at [22, 608] on textarea "i need this pick up at 9:00am" at bounding box center [315, 618] width 590 height 51
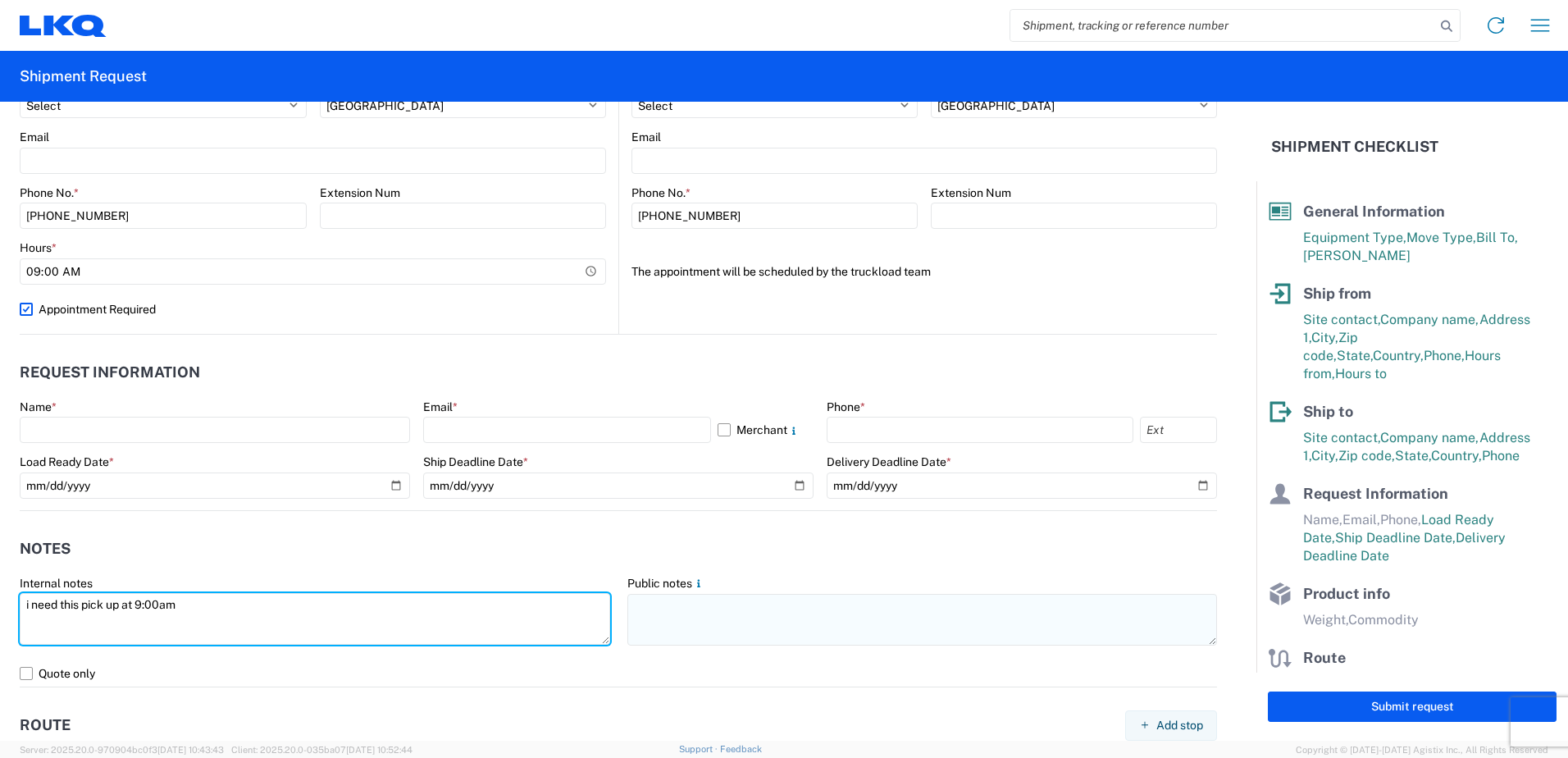
type textarea "i need this pick up at 9:00am"
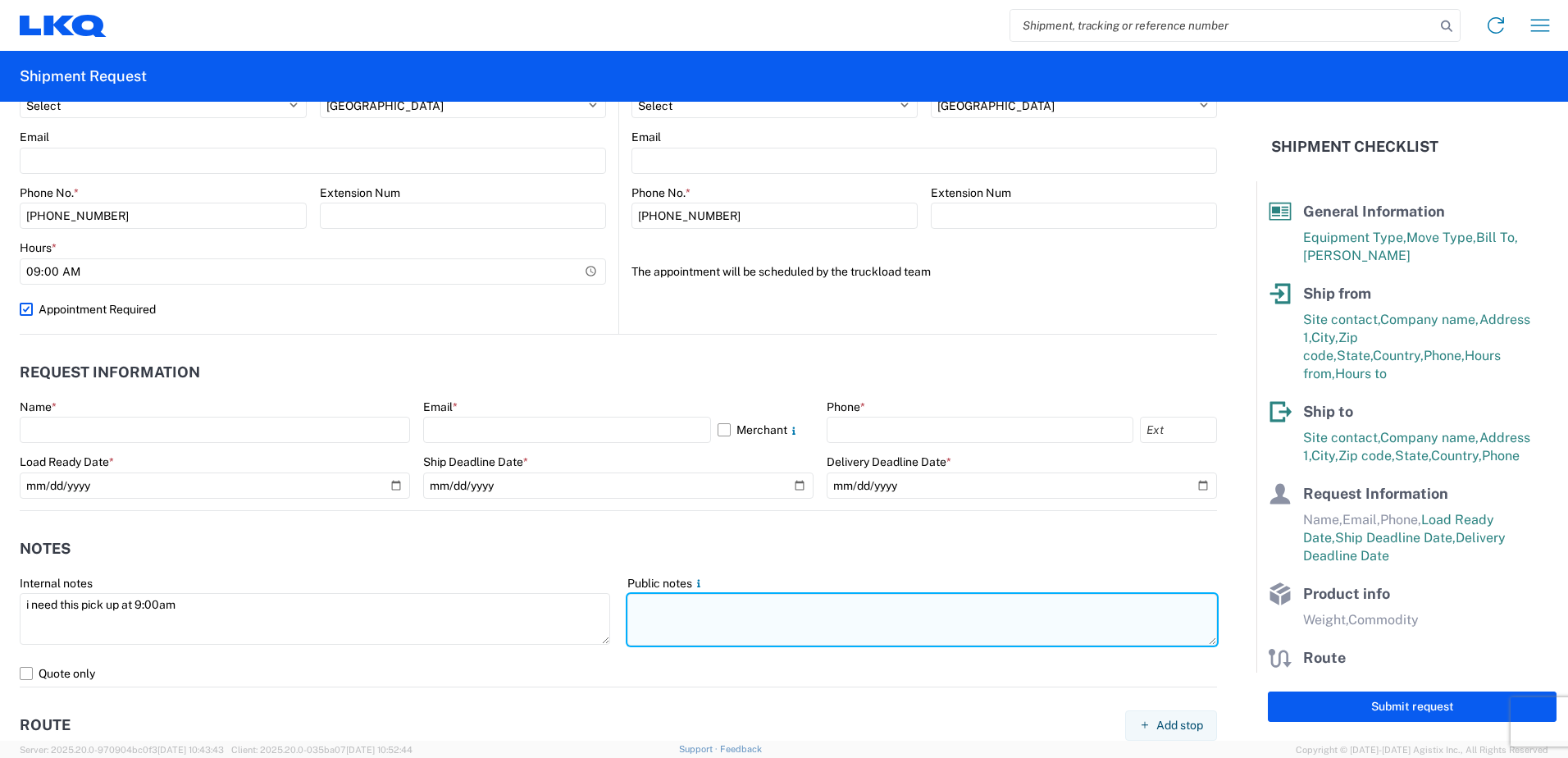
click at [745, 611] on textarea at bounding box center [922, 619] width 590 height 51
paste textarea "i need this pick up at 9:00am"
type textarea "i need this pick up at 9:00am"
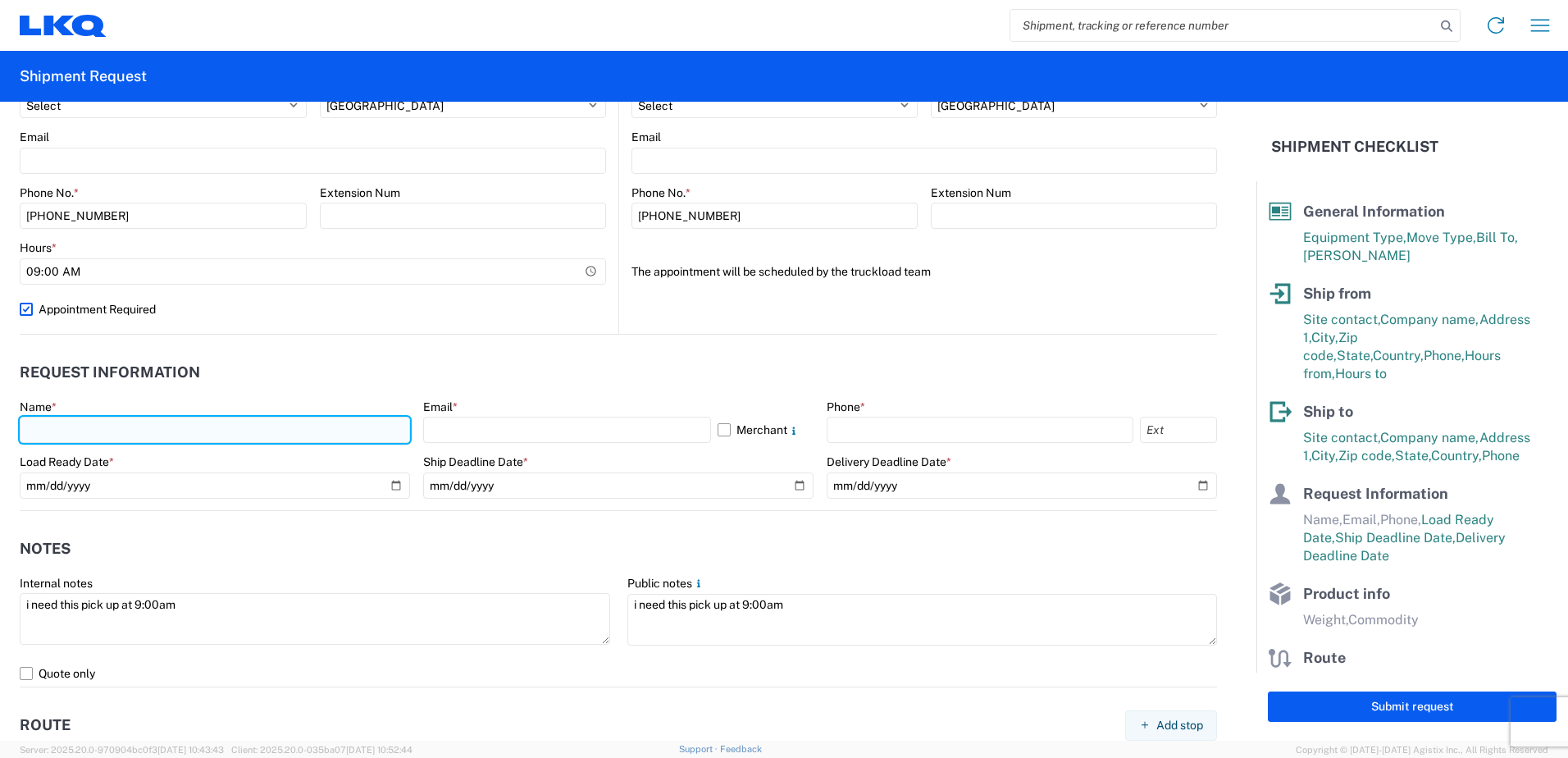
click at [254, 428] on input "text" at bounding box center [215, 429] width 390 height 26
type input "[PERSON_NAME]"
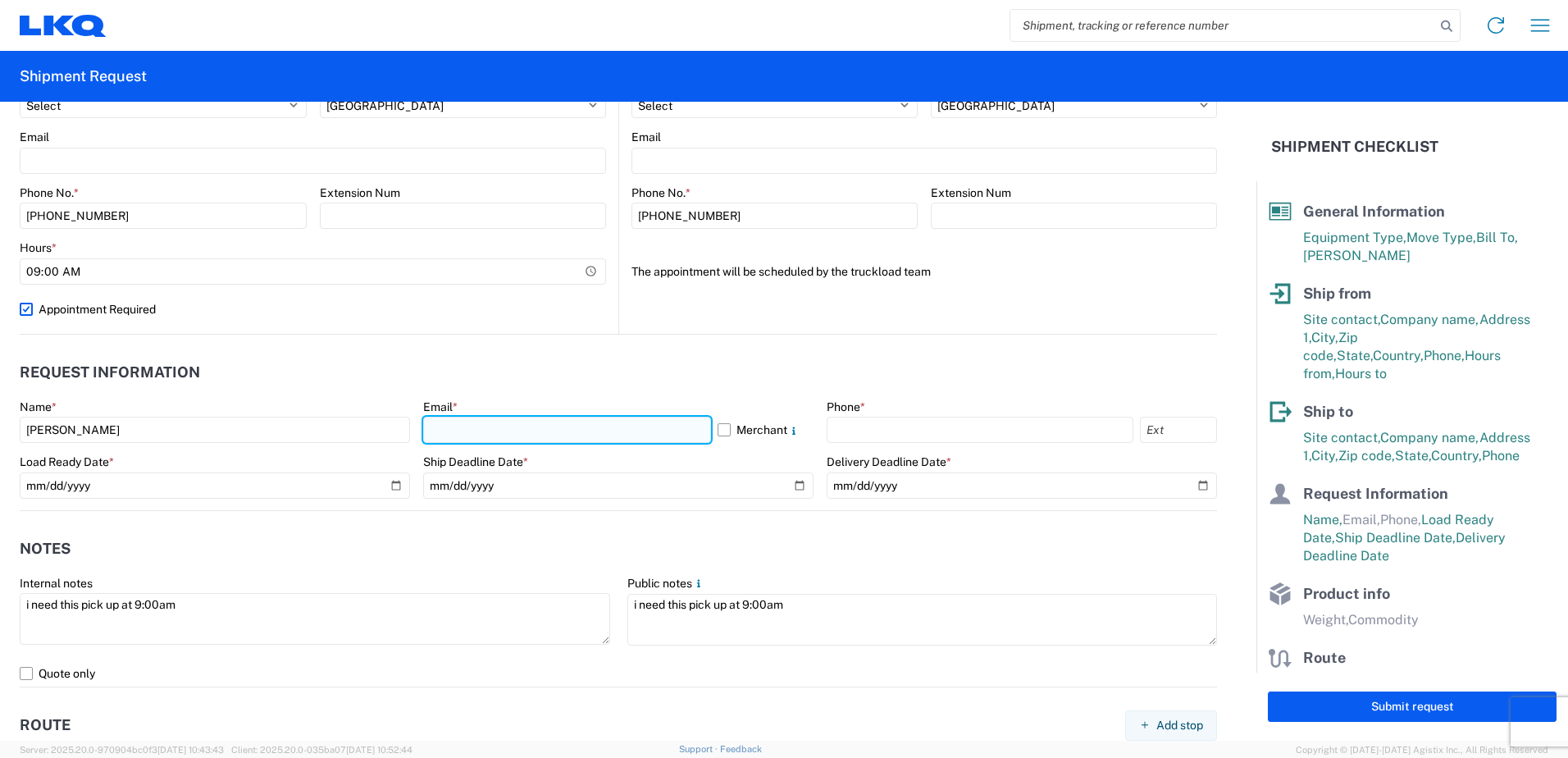
click at [503, 432] on input "text" at bounding box center [567, 429] width 288 height 26
type input "[EMAIL_ADDRESS][DOMAIN_NAME]"
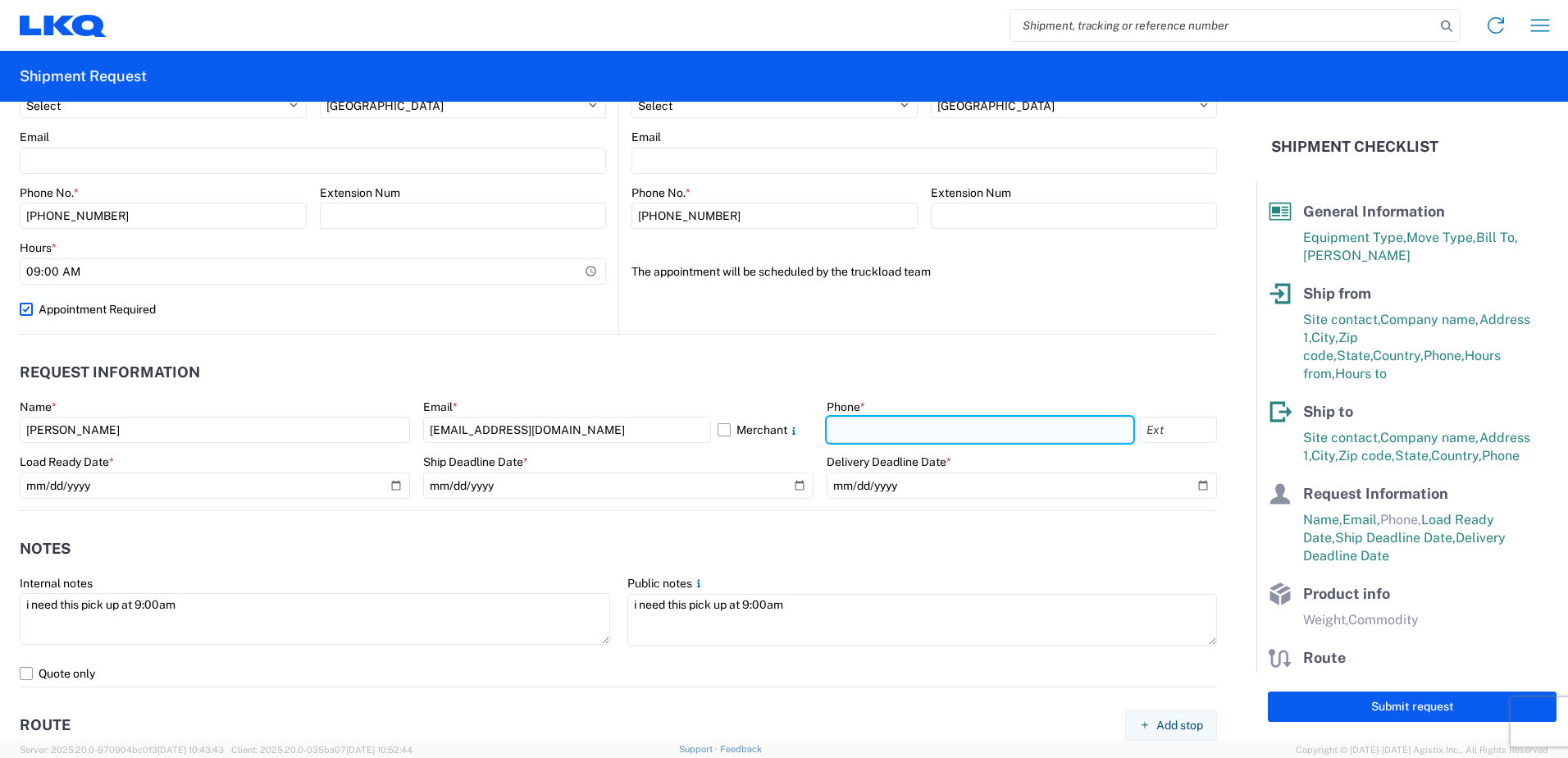
click at [908, 442] on input "text" at bounding box center [980, 429] width 307 height 26
type input "9016066874"
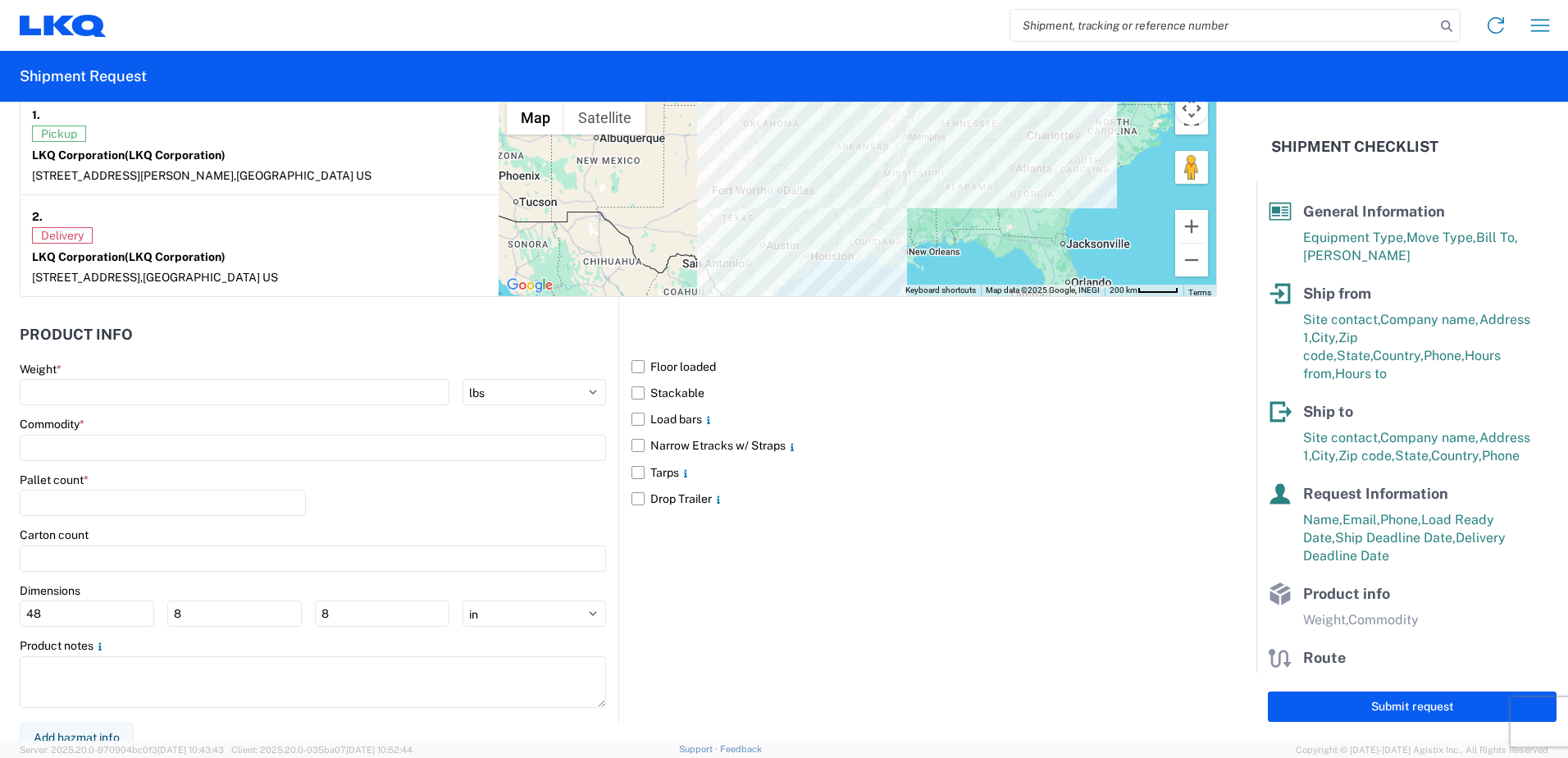
scroll to position [1328, 0]
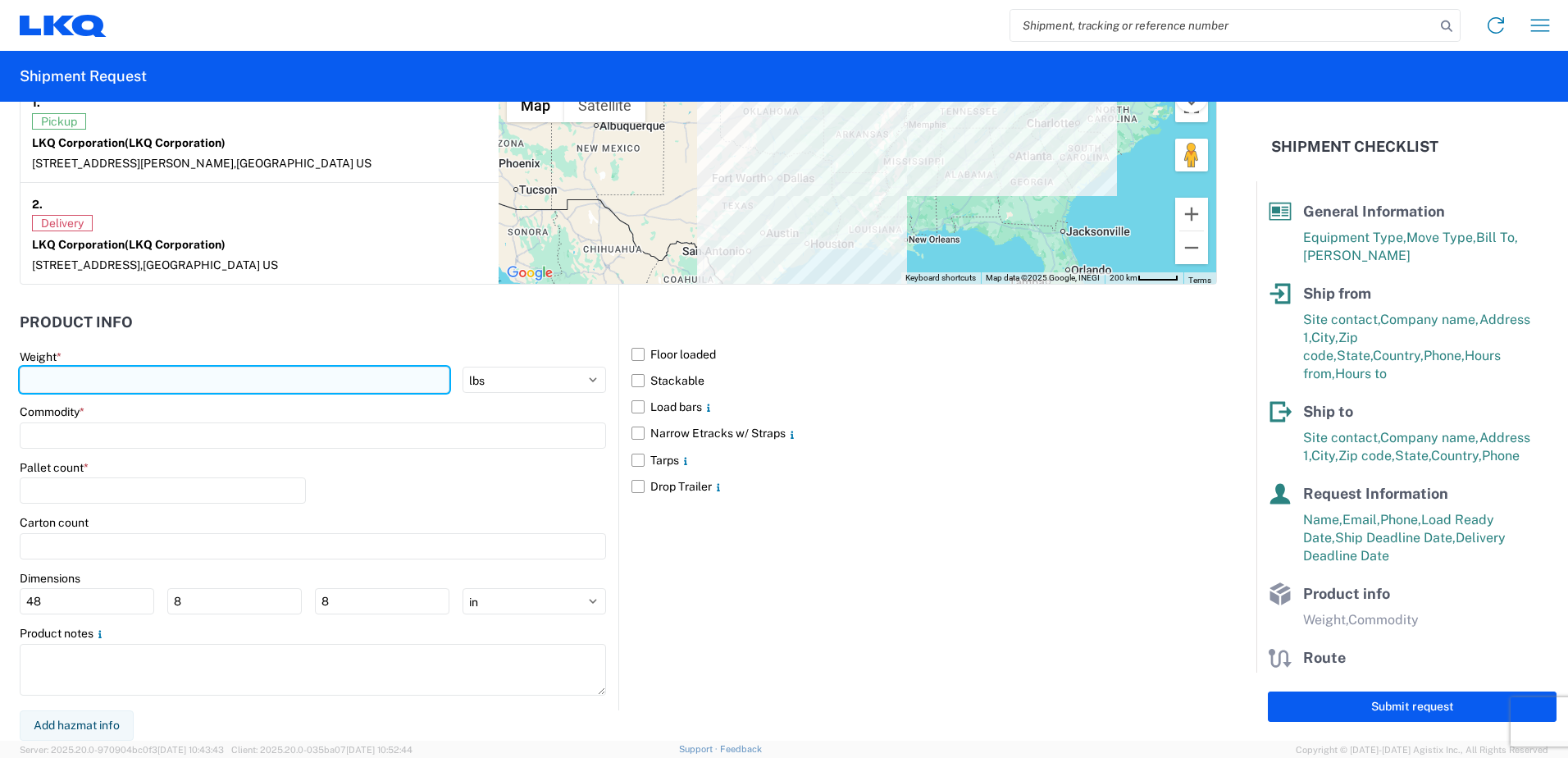
click at [331, 389] on input "number" at bounding box center [235, 380] width 429 height 26
type input "22000"
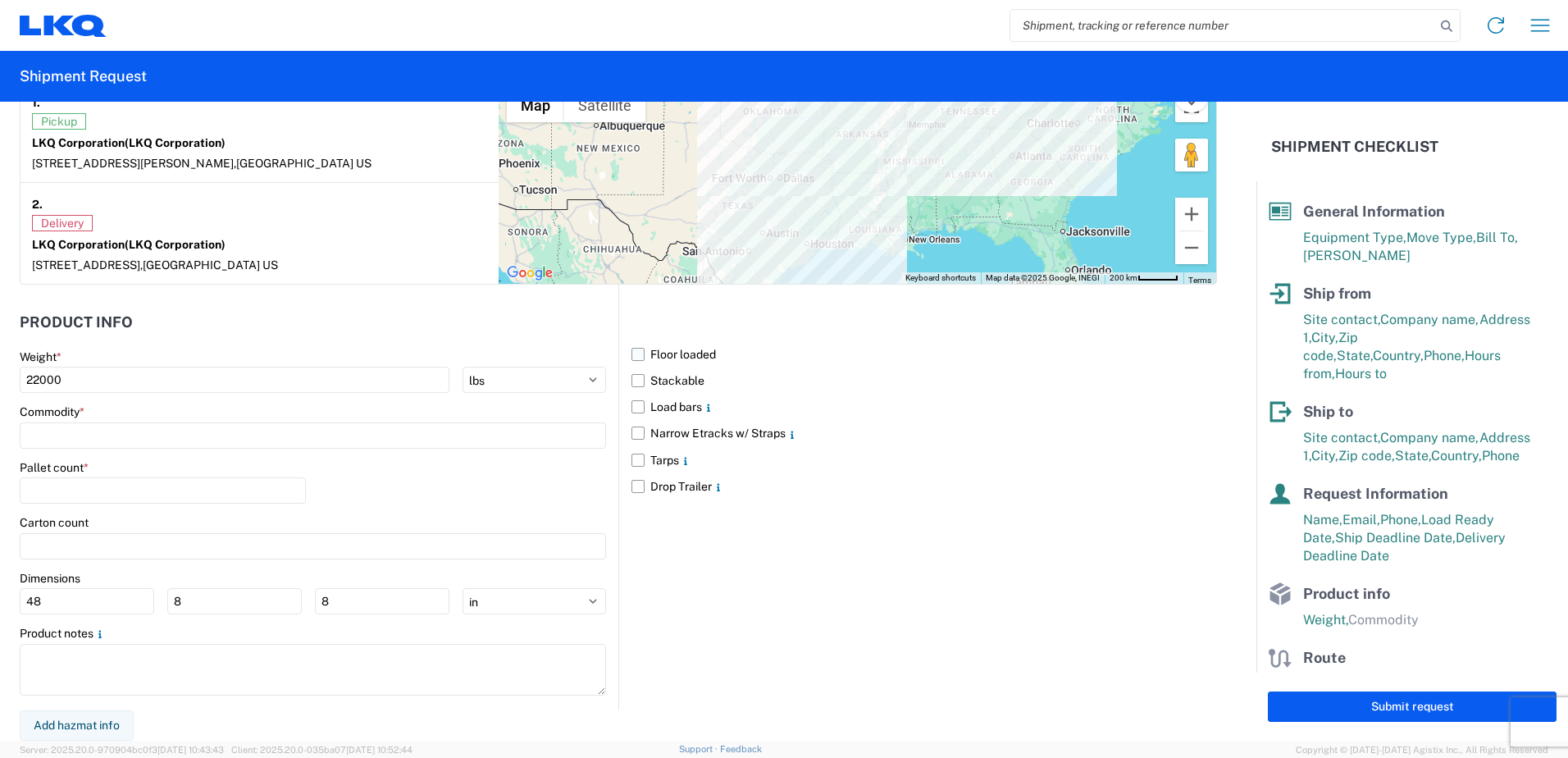
click at [633, 361] on label "Floor loaded" at bounding box center [925, 354] width 586 height 26
click at [0, 0] on input "Floor loaded" at bounding box center [0, 0] width 0 height 0
click at [181, 439] on input at bounding box center [313, 436] width 587 height 26
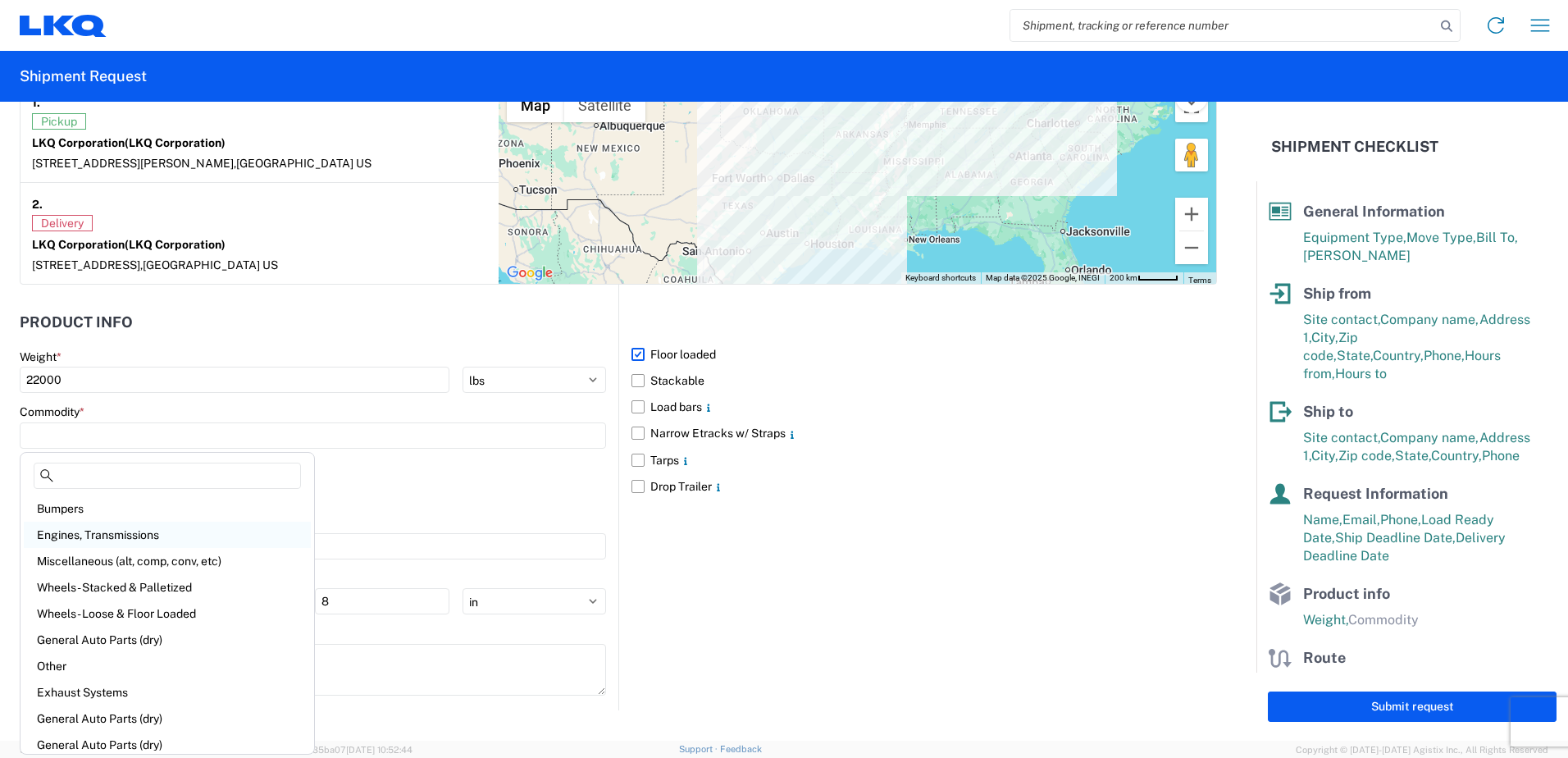
click at [151, 522] on div "Engines, Transmissions" at bounding box center [167, 535] width 287 height 26
type input "Engines, Transmissions"
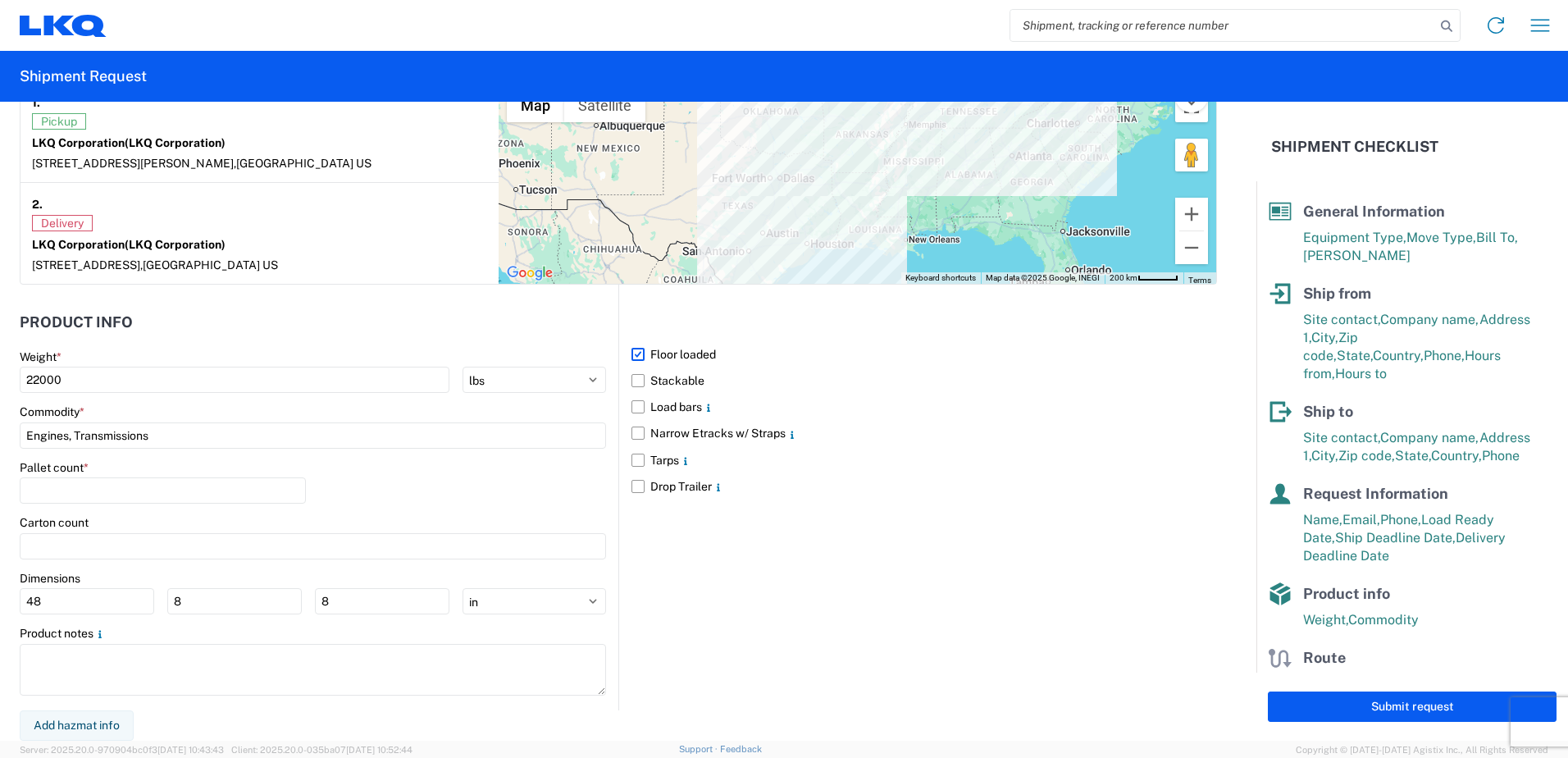
click at [502, 503] on div "Pallet count *" at bounding box center [313, 488] width 587 height 56
click at [238, 495] on input "number" at bounding box center [163, 490] width 286 height 26
type input "22"
click at [733, 586] on div "Floor loaded Stackable Load bars Narrow Etracks w/ Straps Tarps Drop Trailer" at bounding box center [917, 497] width 599 height 426
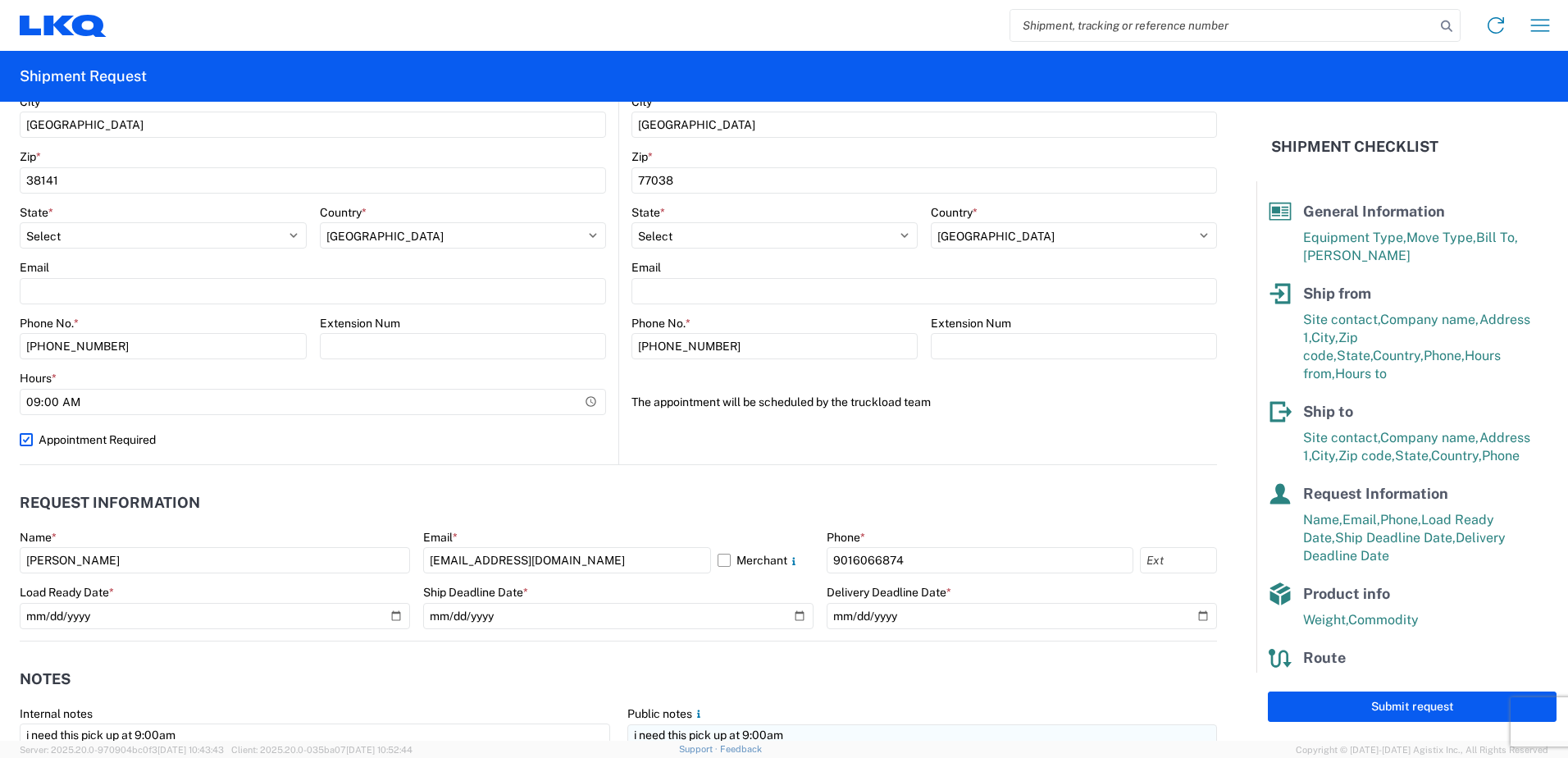
scroll to position [656, 0]
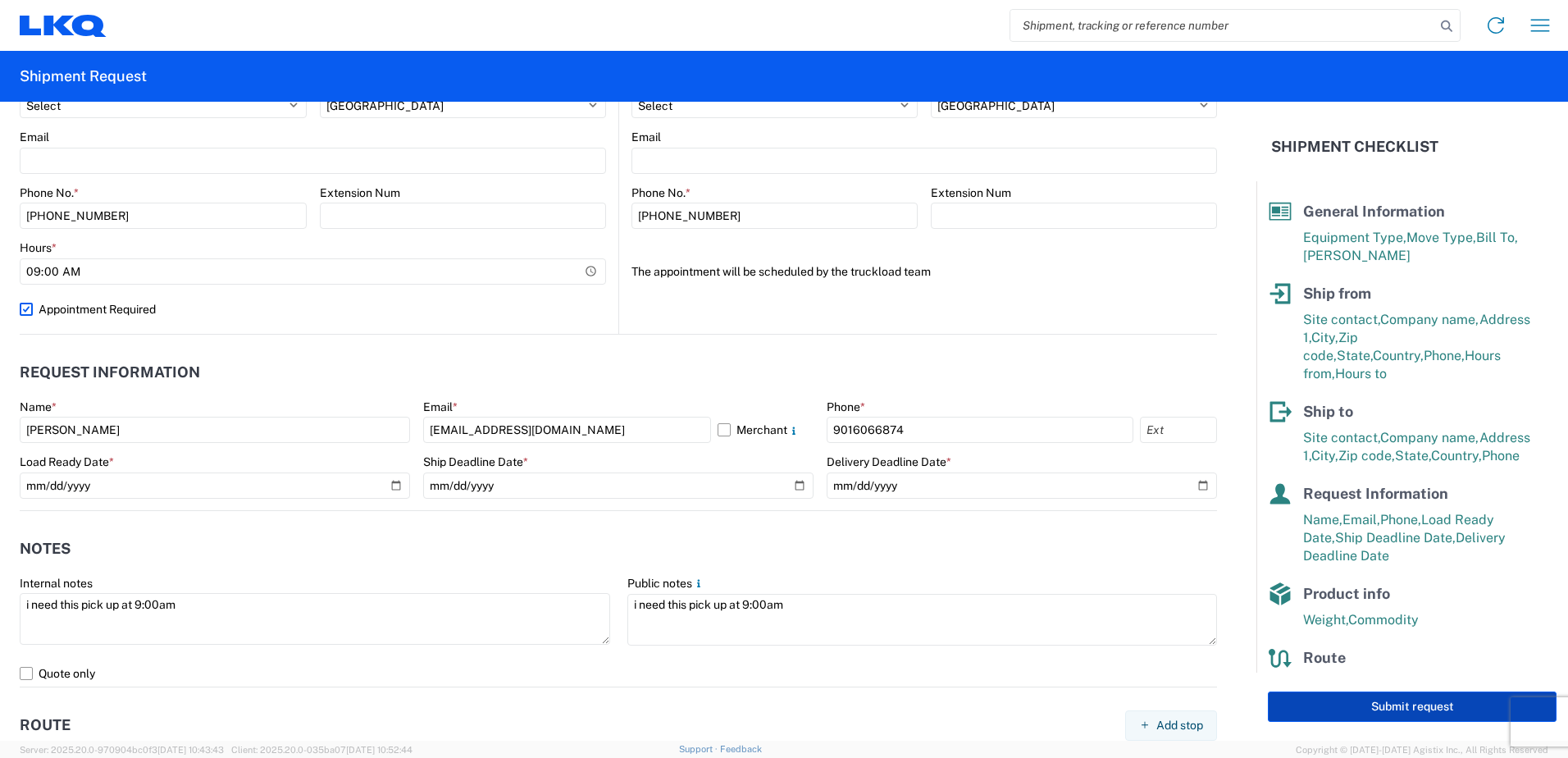
click at [1305, 707] on button "Submit request" at bounding box center [1412, 706] width 289 height 30
select select "US"
